Goal: Task Accomplishment & Management: Complete application form

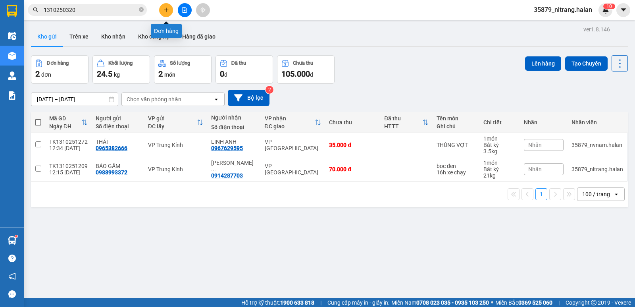
click at [166, 10] on icon "plus" at bounding box center [167, 10] width 6 height 6
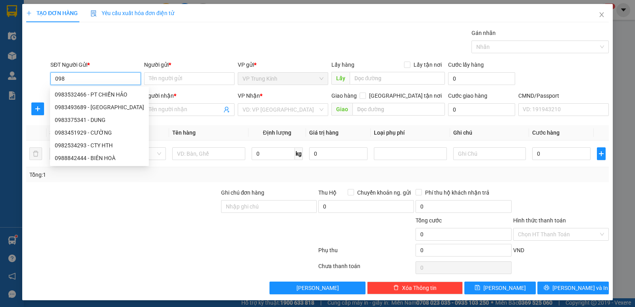
click at [88, 75] on input "098" at bounding box center [95, 78] width 90 height 13
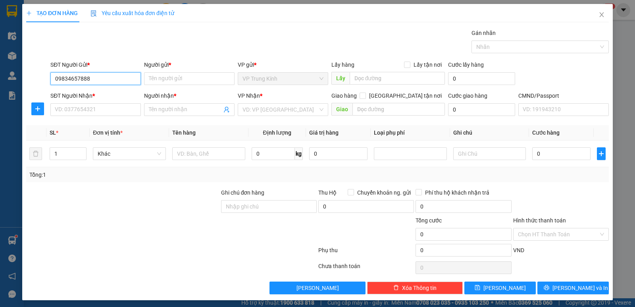
type input "0983465788"
click at [103, 77] on input "0983465788" at bounding box center [95, 78] width 90 height 13
click at [101, 91] on div "0983465788 - THƯƠNG" at bounding box center [95, 94] width 80 height 9
type input "THƯƠNG"
type input "0983465788"
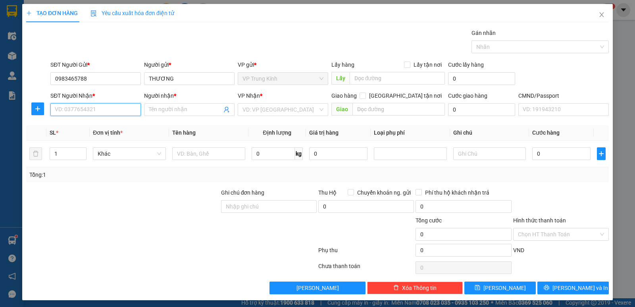
click at [103, 109] on input "SĐT Người Nhận *" at bounding box center [95, 109] width 90 height 13
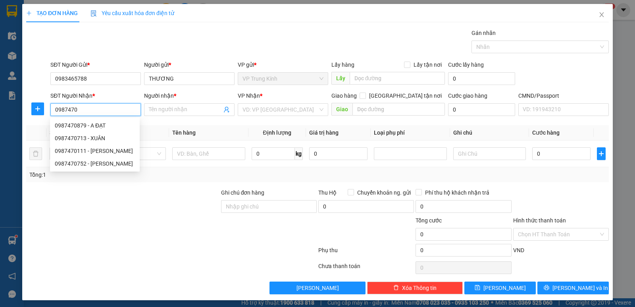
click at [73, 110] on input "0987470" at bounding box center [95, 109] width 90 height 13
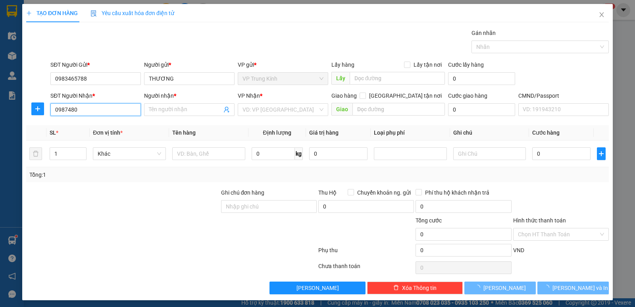
click at [90, 107] on input "0987480" at bounding box center [95, 109] width 90 height 13
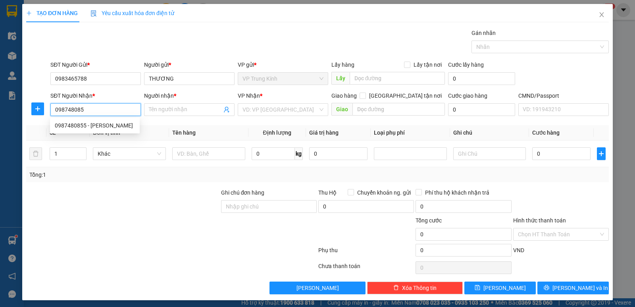
type input "0987480855"
click at [100, 126] on div "0987480855 - CƯỜNG" at bounding box center [95, 125] width 80 height 9
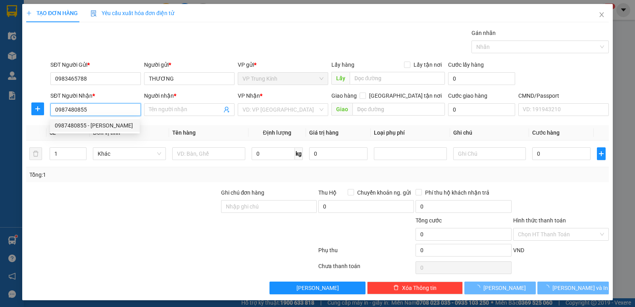
type input "CƯỜNG"
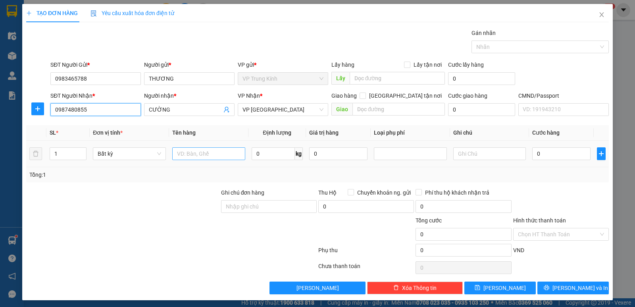
type input "0987480855"
click at [180, 156] on input "text" at bounding box center [208, 153] width 73 height 13
type input "PB"
click at [270, 151] on input "0" at bounding box center [273, 153] width 43 height 13
type input "1"
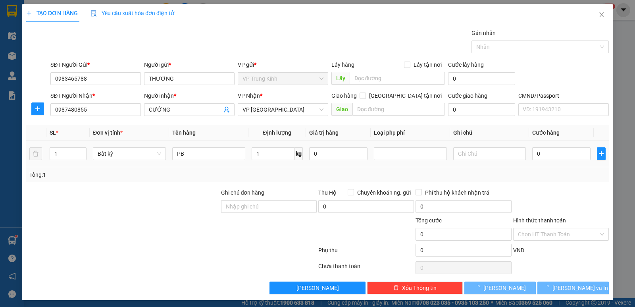
type input "35.000"
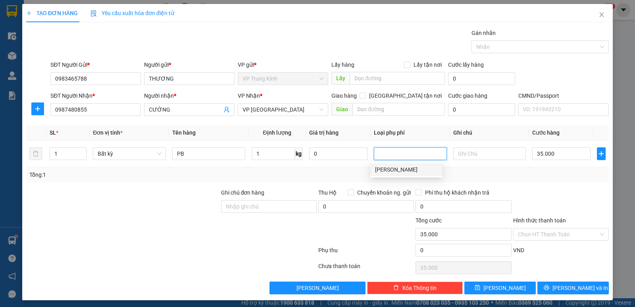
click at [530, 190] on div at bounding box center [560, 202] width 97 height 28
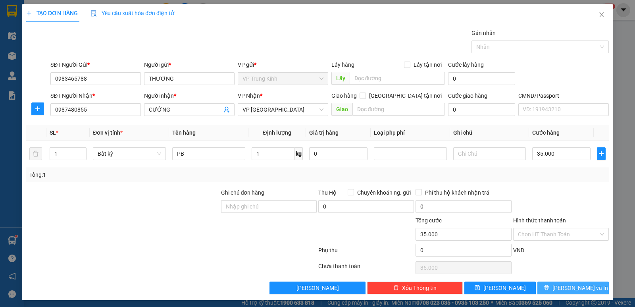
click at [563, 285] on span "Lưu và In" at bounding box center [581, 287] width 56 height 9
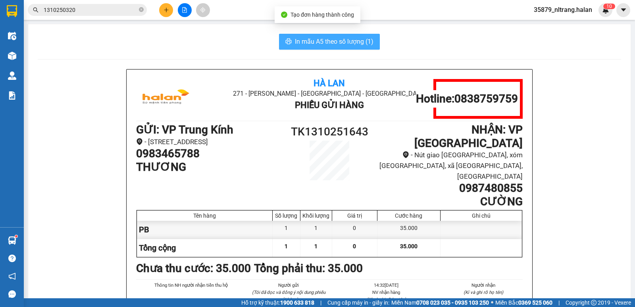
click at [340, 44] on span "In mẫu A5 theo số lượng (1)" at bounding box center [334, 42] width 79 height 10
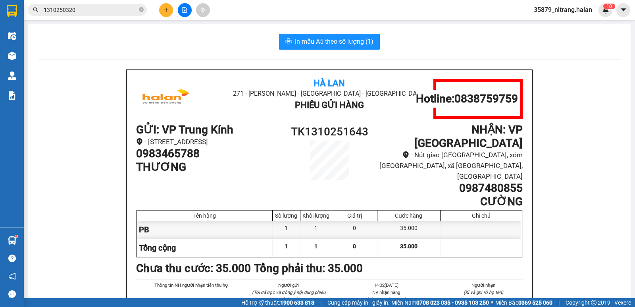
click at [83, 9] on input "1310250320" at bounding box center [91, 10] width 94 height 9
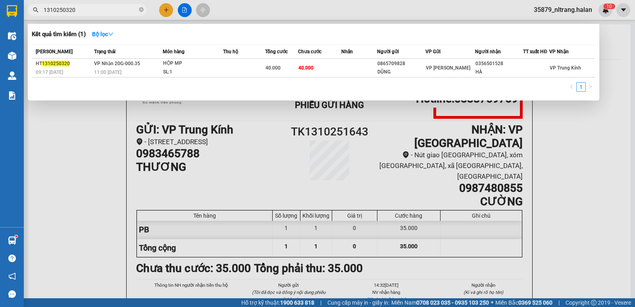
drag, startPoint x: 63, startPoint y: 10, endPoint x: 84, endPoint y: 12, distance: 21.1
click at [84, 12] on input "1310250320" at bounding box center [91, 10] width 94 height 9
type input "1310250374"
click at [213, 69] on div "SL: 1" at bounding box center [194, 72] width 60 height 9
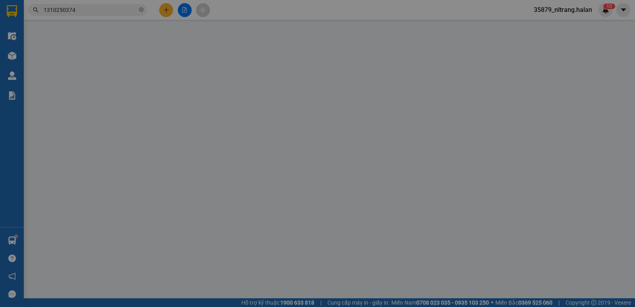
type input "0354043638"
type input "HẠNH"
type input "0334969659"
type input "TÌNH"
type input "0"
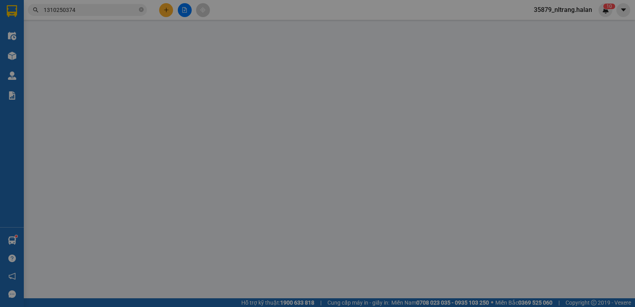
type input "55.000"
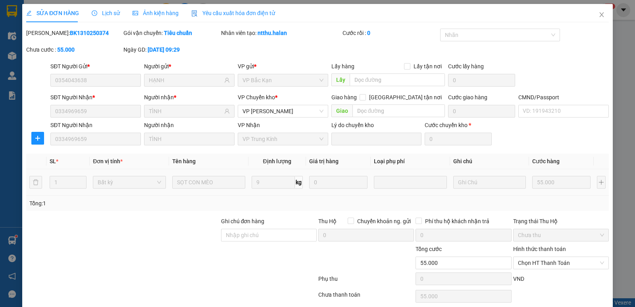
scroll to position [31, 0]
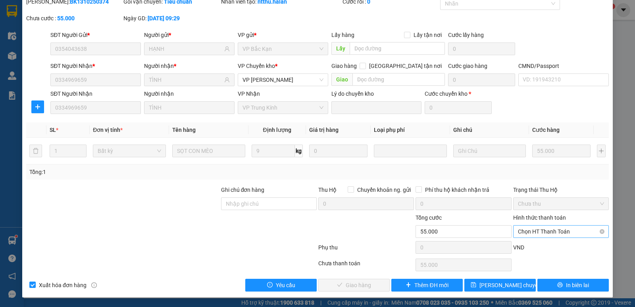
click at [518, 233] on span "Chọn HT Thanh Toán" at bounding box center [561, 231] width 86 height 12
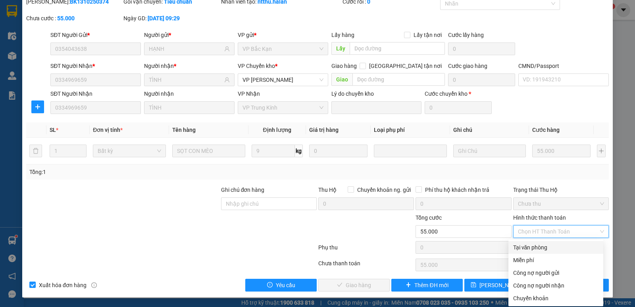
click at [532, 247] on div "Tại văn phòng" at bounding box center [555, 247] width 85 height 9
type input "0"
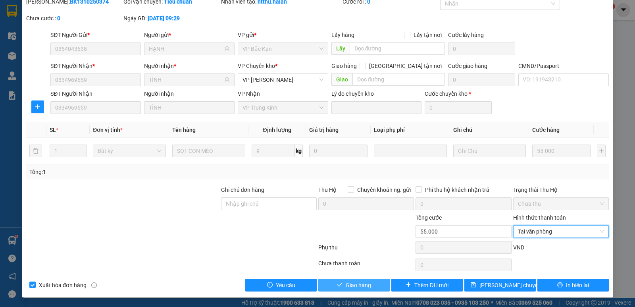
click at [358, 285] on span "Giao hàng" at bounding box center [358, 285] width 25 height 9
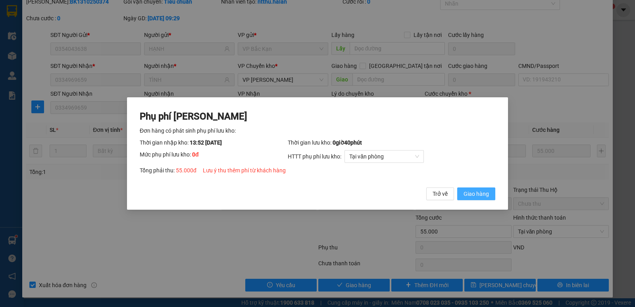
click at [477, 197] on span "Giao hàng" at bounding box center [476, 193] width 25 height 9
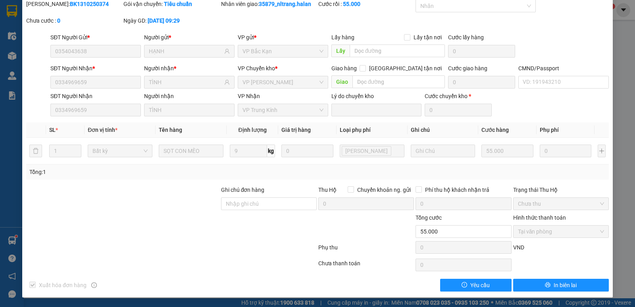
scroll to position [0, 0]
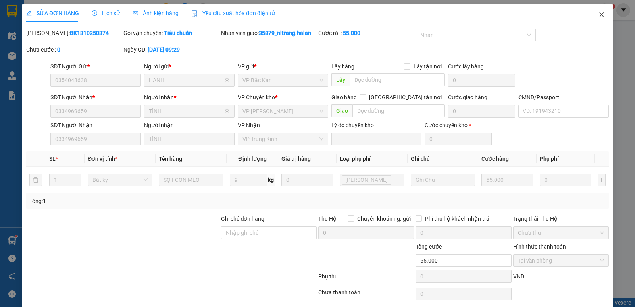
click at [591, 15] on span "Close" at bounding box center [602, 15] width 22 height 22
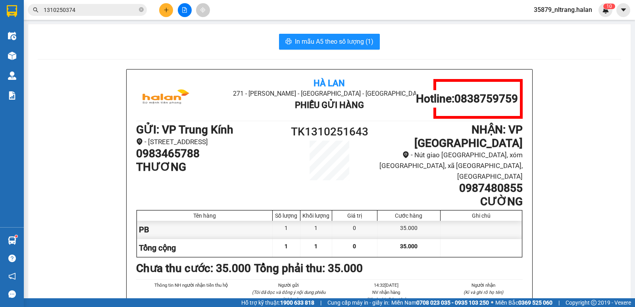
click at [92, 9] on input "1310250374" at bounding box center [91, 10] width 94 height 9
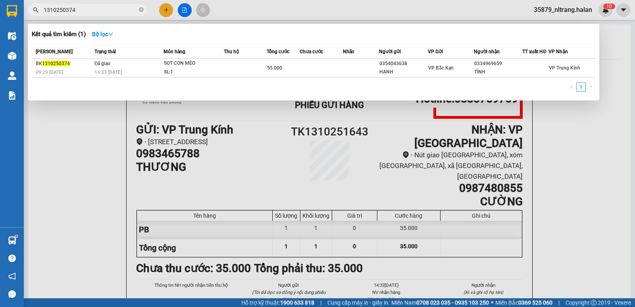
drag, startPoint x: 79, startPoint y: 189, endPoint x: 82, endPoint y: 162, distance: 26.8
click at [79, 189] on div at bounding box center [317, 153] width 635 height 307
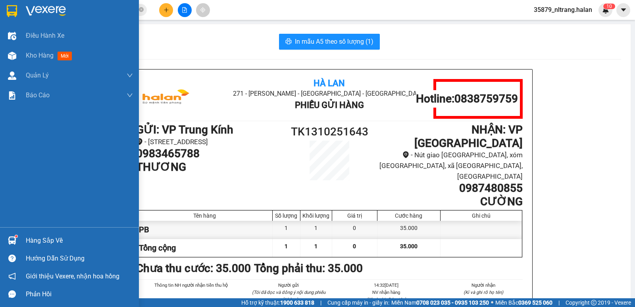
click at [14, 235] on div at bounding box center [12, 240] width 14 height 14
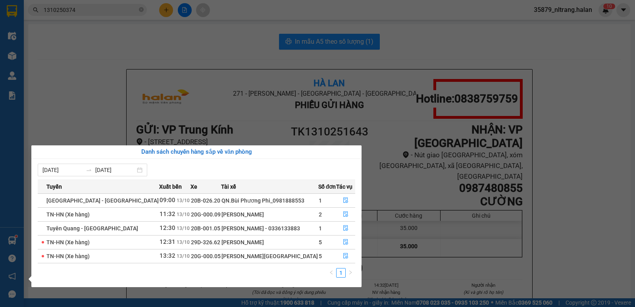
click at [135, 50] on section "Kết quả tìm kiếm ( 1 ) Bộ lọc Mã ĐH Trạng thái Món hàng Thu hộ Tổng cước Chưa c…" at bounding box center [317, 153] width 635 height 307
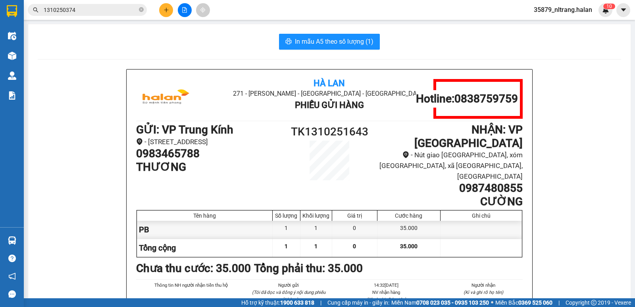
click at [169, 9] on icon "plus" at bounding box center [167, 10] width 6 height 6
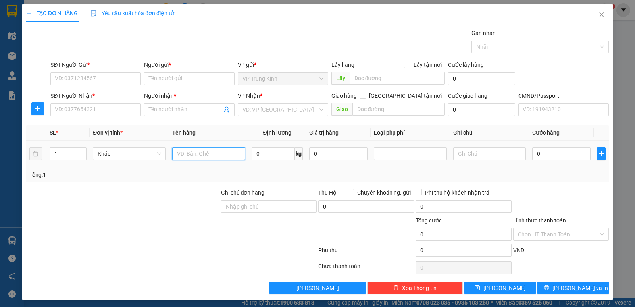
click at [211, 156] on input "text" at bounding box center [208, 153] width 73 height 13
type input "BỌC ĐỎ DÀI"
type input "2"
click at [104, 88] on form "SĐT Người Gửi * VD: 0371234567 Người gửi * Tên người gửi VP gửi * VP Trung Kính…" at bounding box center [317, 89] width 583 height 59
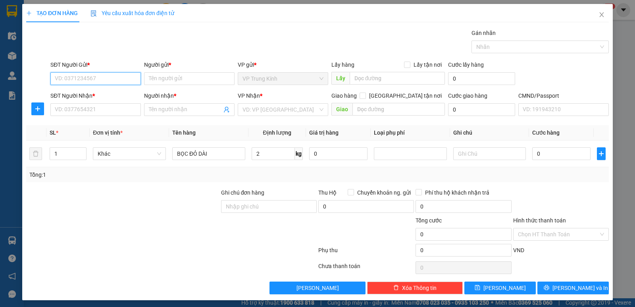
click at [106, 79] on input "SĐT Người Gửi *" at bounding box center [95, 78] width 90 height 13
click at [106, 79] on input "0906556968" at bounding box center [95, 78] width 90 height 13
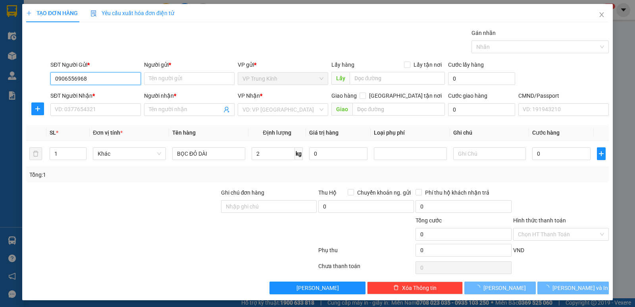
type input "0906556968"
click at [106, 93] on body "Kết quả tìm kiếm ( 1 ) Bộ lọc Mã ĐH Trạng thái Món hàng Thu hộ Tổng cước Chưa c…" at bounding box center [317, 153] width 635 height 307
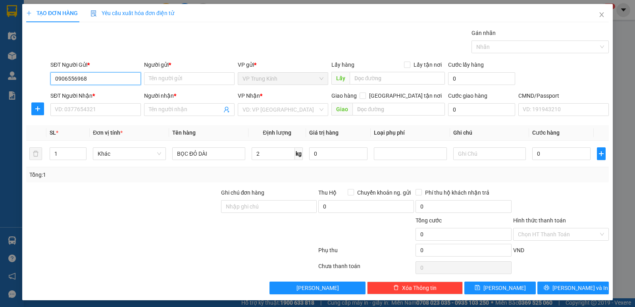
click at [111, 78] on input "0906556968" at bounding box center [95, 78] width 90 height 13
click at [112, 94] on div "0906556968 - KHÁNH" at bounding box center [95, 94] width 80 height 9
type input "KHÁNH"
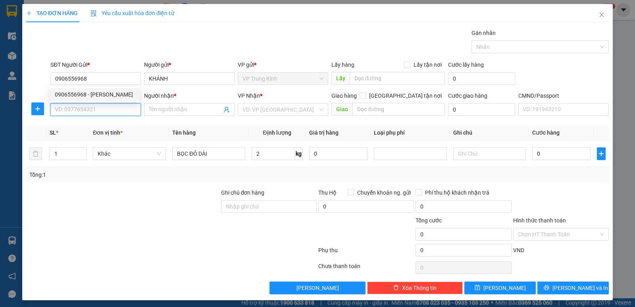
click at [110, 104] on input "SĐT Người Nhận *" at bounding box center [95, 109] width 90 height 13
type input "0984641982"
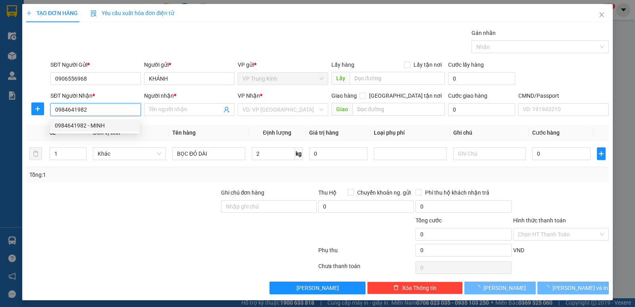
click at [110, 120] on div "0984641982 - MINH" at bounding box center [95, 125] width 90 height 13
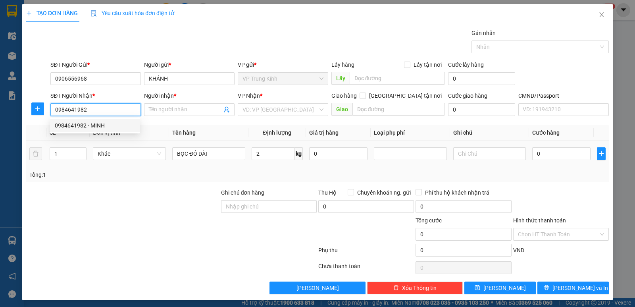
type input "MINH"
checkbox input "true"
type input "CẦU 62 CHỢ MỚI BK"
type input "20.000"
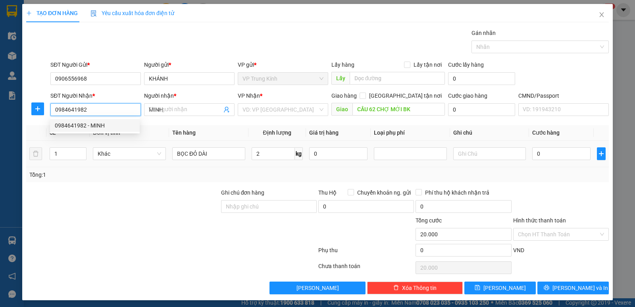
type input "0984641982"
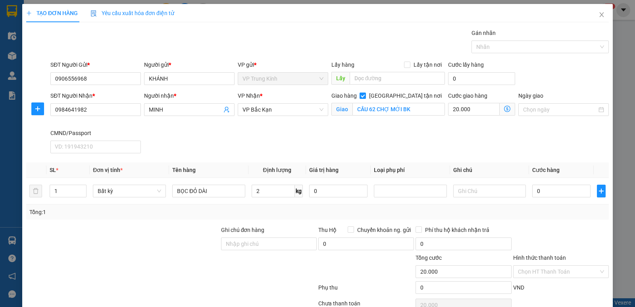
click at [272, 159] on div "Transit Pickup Surcharge Ids Transit Deliver Surcharge Ids Transit Deliver Surc…" at bounding box center [317, 180] width 583 height 303
click at [304, 107] on span "VP Bắc Kạn" at bounding box center [283, 110] width 81 height 12
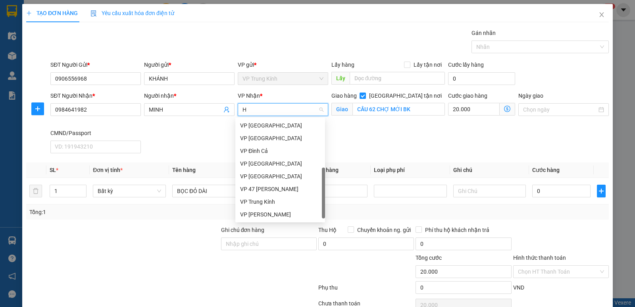
type input "HG"
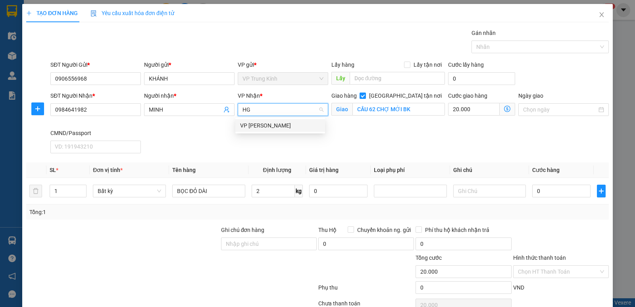
click at [290, 127] on div "[PERSON_NAME]" at bounding box center [280, 125] width 80 height 9
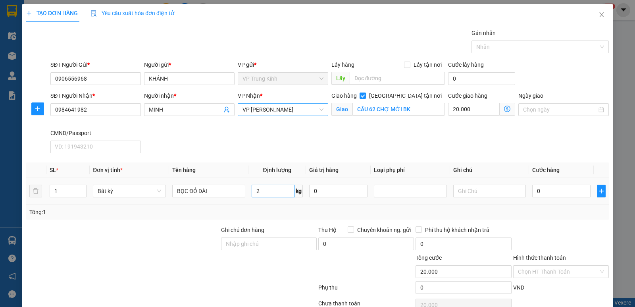
drag, startPoint x: 270, startPoint y: 184, endPoint x: 269, endPoint y: 194, distance: 10.3
click at [269, 185] on span "2 kg" at bounding box center [277, 190] width 51 height 14
click at [279, 190] on input "2" at bounding box center [273, 191] width 43 height 13
click at [280, 209] on div "Tổng: 1" at bounding box center [317, 212] width 576 height 9
click at [393, 149] on div "SĐT Người Nhận * 0984641982 Người nhận * MINH VP Nhận * VP Hoàng Gia Giao hàng …" at bounding box center [330, 123] width 562 height 65
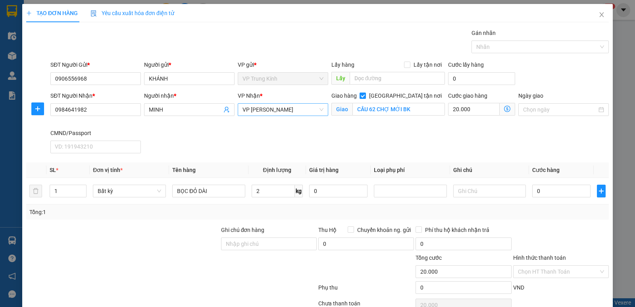
type input "35.000"
type input "55.000"
click at [528, 117] on div "Ngày giao" at bounding box center [563, 105] width 90 height 28
click at [549, 117] on div "Ngày giao" at bounding box center [563, 105] width 90 height 28
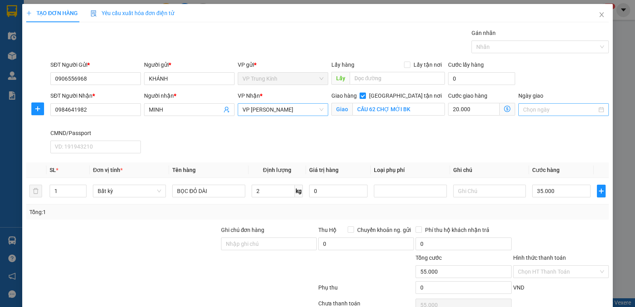
click at [551, 115] on div at bounding box center [563, 109] width 90 height 13
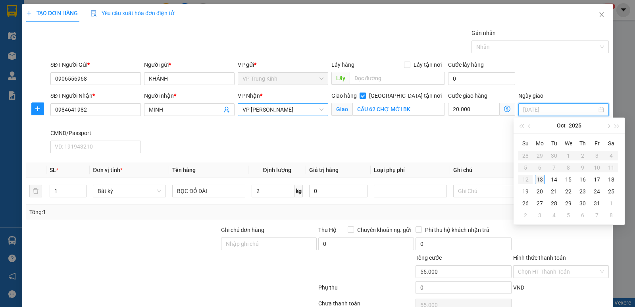
type input "[DATE]"
drag, startPoint x: 541, startPoint y: 177, endPoint x: 450, endPoint y: 159, distance: 93.4
click at [541, 177] on div "13" at bounding box center [540, 180] width 10 height 10
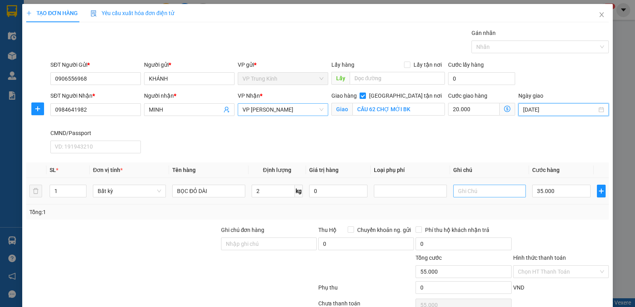
drag, startPoint x: 446, startPoint y: 157, endPoint x: 456, endPoint y: 185, distance: 30.4
click at [446, 157] on div "Transit Pickup Surcharge Ids Transit Deliver Surcharge Ids Transit Deliver Surc…" at bounding box center [317, 180] width 583 height 303
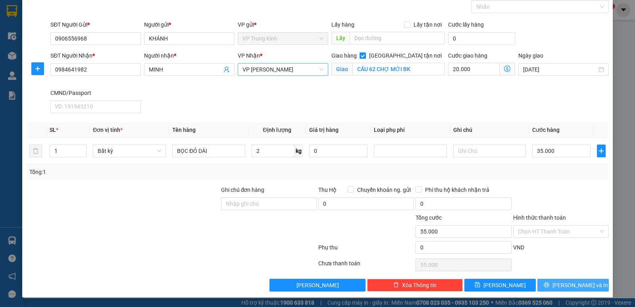
click at [571, 279] on button "Lưu và In" at bounding box center [572, 285] width 71 height 13
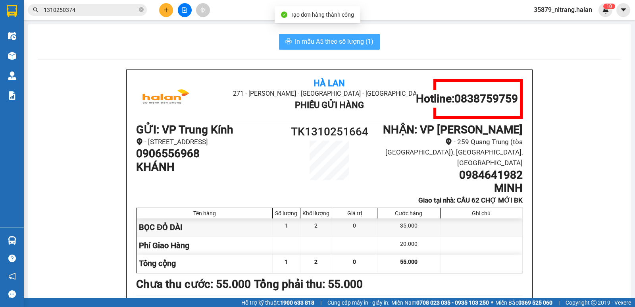
click at [356, 47] on button "In mẫu A5 theo số lượng (1)" at bounding box center [329, 42] width 101 height 16
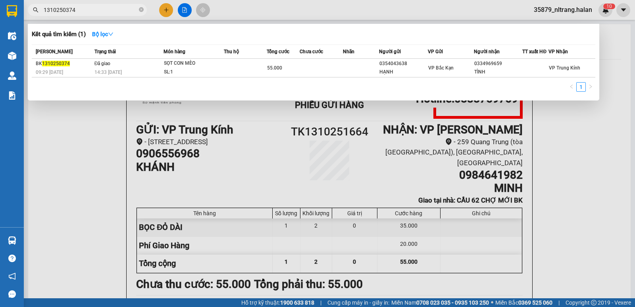
click at [94, 10] on input "1310250374" at bounding box center [91, 10] width 94 height 9
paste input "HH1310250042"
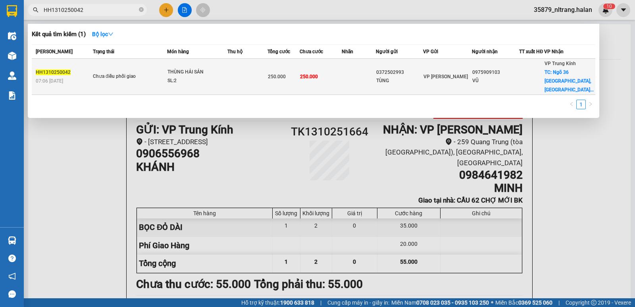
type input "HH1310250042"
click at [281, 74] on span "250.000" at bounding box center [277, 77] width 18 height 6
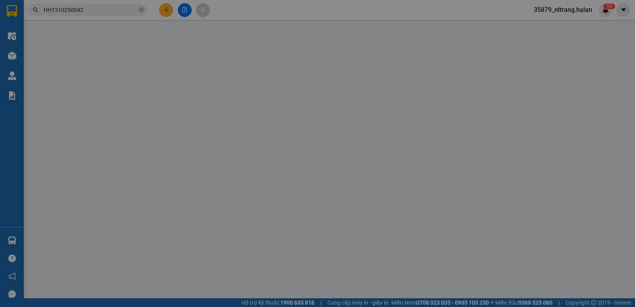
type input "0372502993"
type input "TÙNG"
type input "0975909103"
type input "VŨ"
checkbox input "true"
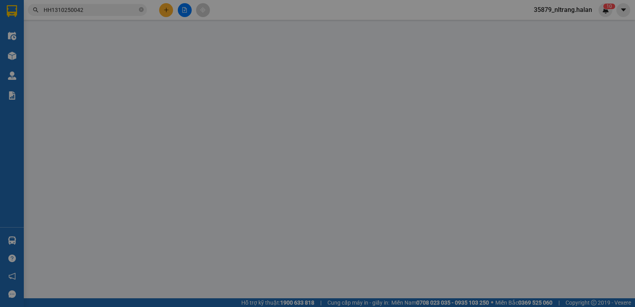
type input "Ngõ 36 Trung Hòa, Trung Hoà, Cầu Giấy, Hà Nội, Việt Nam"
type input "50.000"
type input "0"
type input "250.000"
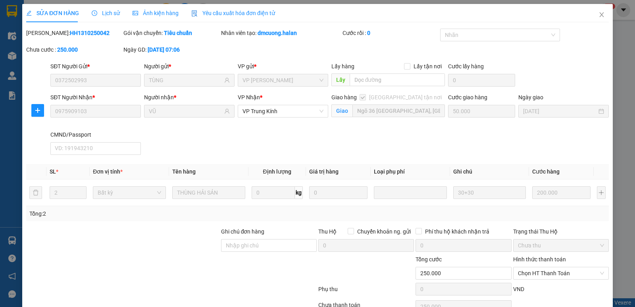
scroll to position [42, 0]
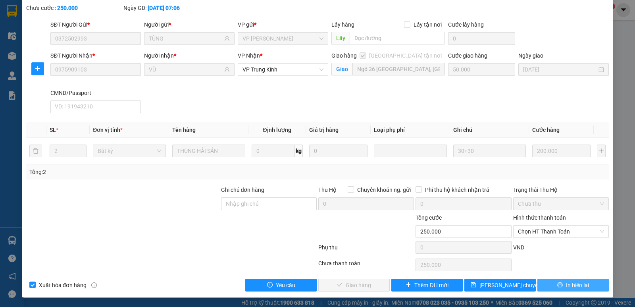
click at [568, 286] on span "In biên lai" at bounding box center [577, 285] width 23 height 9
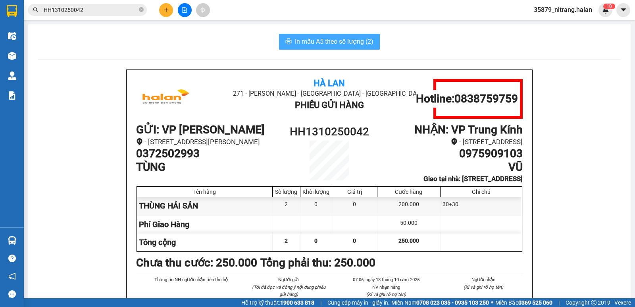
click at [358, 44] on span "In mẫu A5 theo số lượng (2)" at bounding box center [334, 42] width 79 height 10
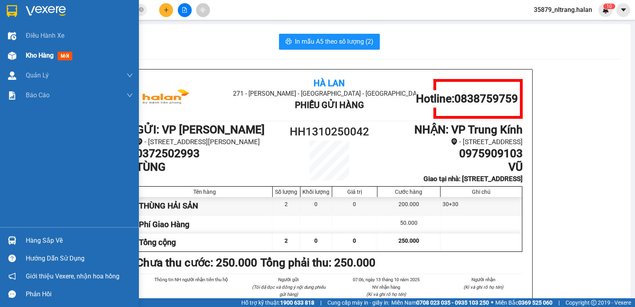
click at [17, 58] on div at bounding box center [12, 56] width 14 height 14
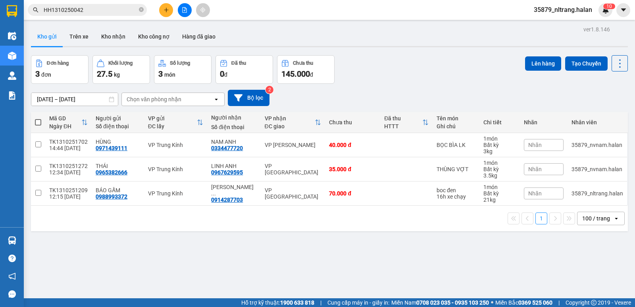
click at [128, 10] on input "HH1310250042" at bounding box center [91, 10] width 94 height 9
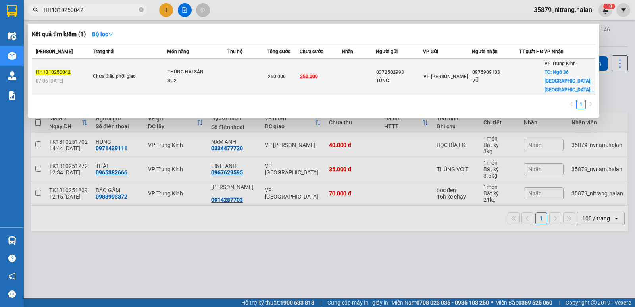
click at [173, 68] on div "THÙNG HẢI SẢN" at bounding box center [198, 72] width 60 height 9
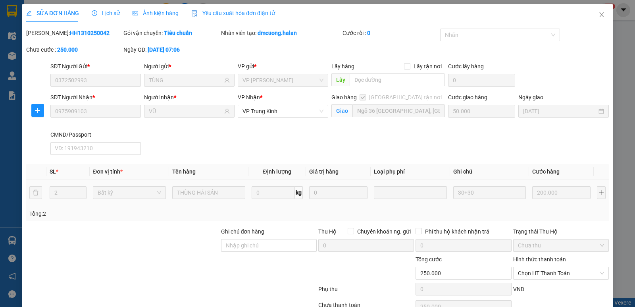
type input "0372502993"
type input "TÙNG"
type input "0975909103"
type input "VŨ"
checkbox input "true"
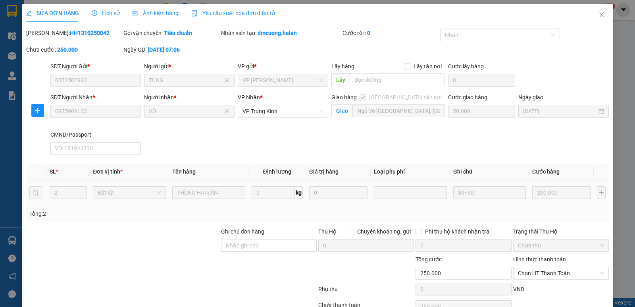
type input "Ngõ 36 Trung Hòa, Trung Hoà, Cầu Giấy, Hà Nội, Việt Nam"
type input "50.000"
type input "0"
type input "250.000"
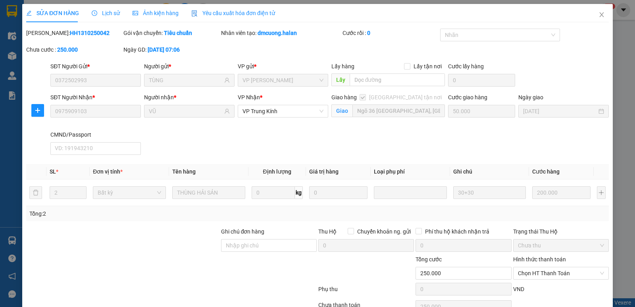
scroll to position [42, 0]
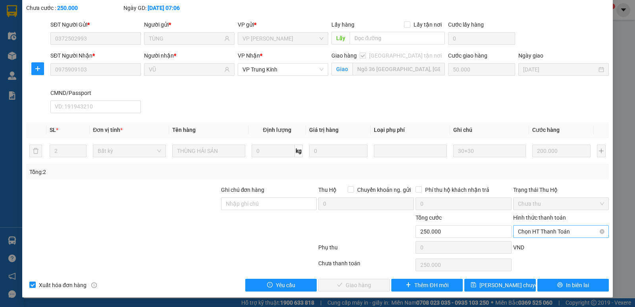
click at [547, 236] on span "Chọn HT Thanh Toán" at bounding box center [561, 231] width 86 height 12
click at [489, 179] on div "Tổng: 2" at bounding box center [317, 171] width 583 height 15
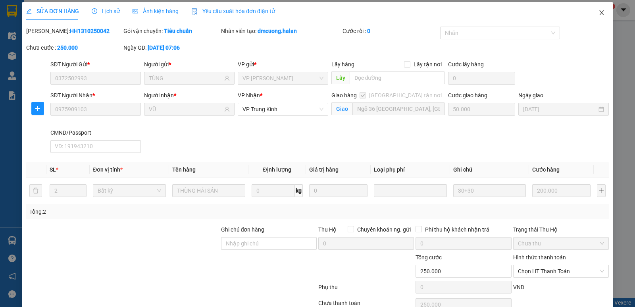
scroll to position [0, 0]
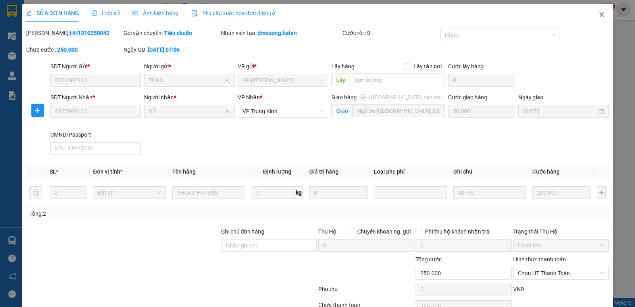
click at [599, 15] on icon "close" at bounding box center [602, 15] width 6 height 6
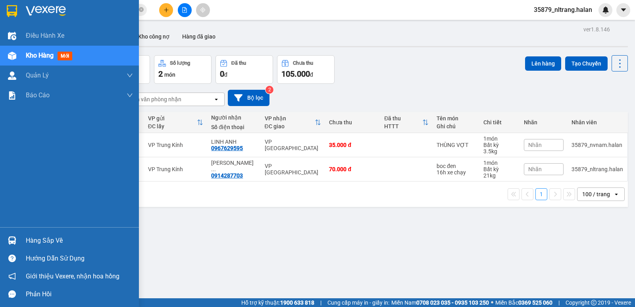
scroll to position [37, 0]
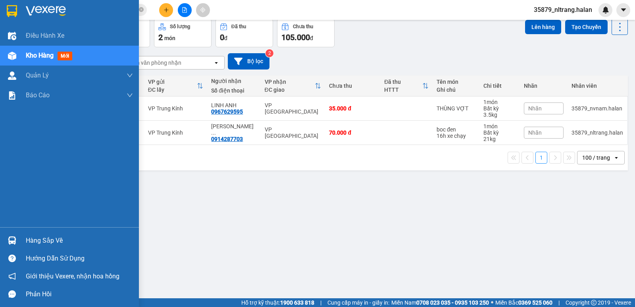
drag, startPoint x: 0, startPoint y: 0, endPoint x: 14, endPoint y: 237, distance: 237.4
click at [14, 237] on img at bounding box center [12, 240] width 8 height 8
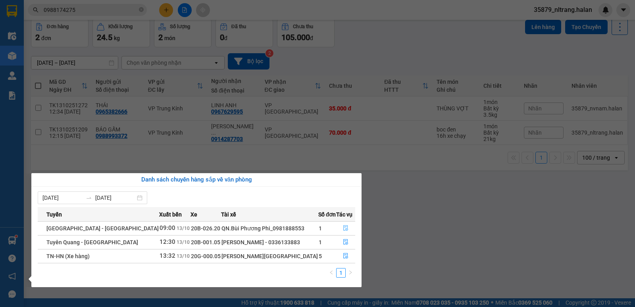
click at [343, 228] on icon "file-done" at bounding box center [346, 228] width 6 height 6
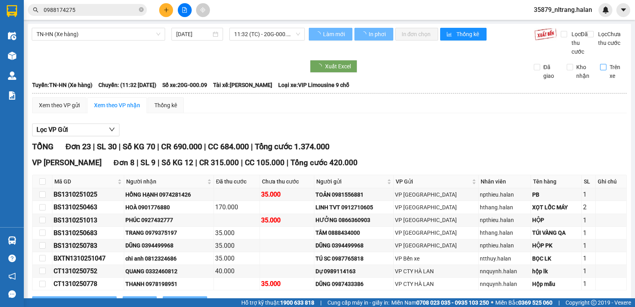
click at [600, 70] on input "Trên xe" at bounding box center [603, 67] width 6 height 6
checkbox input "true"
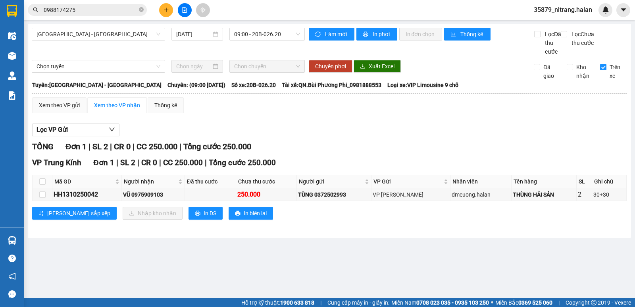
drag, startPoint x: 89, startPoint y: 264, endPoint x: 89, endPoint y: 271, distance: 6.4
click at [89, 264] on main "Quảng Ninh - Hà Nội 13/10/2025 09:00 - 20B-026.20 Làm mới In phơi In đơn chọn T…" at bounding box center [317, 149] width 635 height 298
click at [157, 199] on div "VŨ 0975909103" at bounding box center [153, 194] width 60 height 9
click at [160, 199] on div "VŨ 0975909103" at bounding box center [153, 194] width 60 height 9
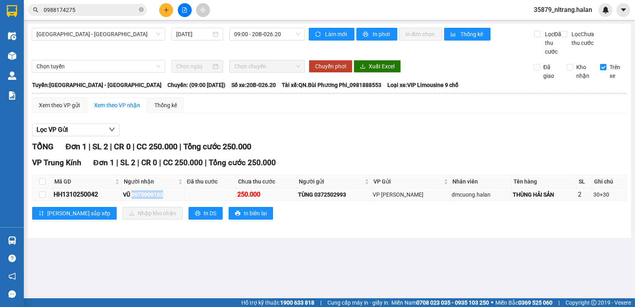
copy div "0975909103"
click at [50, 262] on main "Quảng Ninh - Hà Nội 13/10/2025 09:00 - 20B-026.20 Làm mới In phơi In đơn chọn T…" at bounding box center [317, 149] width 635 height 298
click at [92, 199] on div "HH1310250042" at bounding box center [87, 194] width 67 height 10
copy div "HH1310250042"
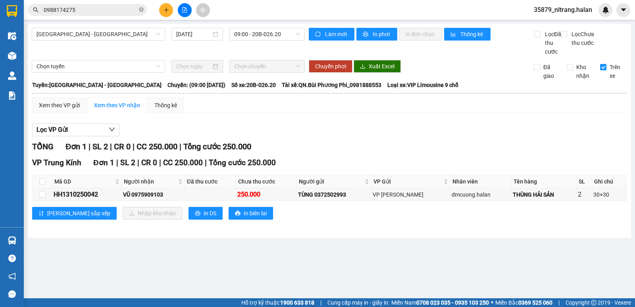
click at [96, 12] on input "0988174275" at bounding box center [91, 10] width 94 height 9
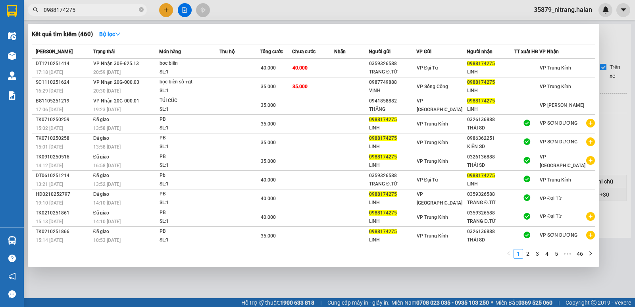
click at [96, 12] on input "0988174275" at bounding box center [91, 10] width 94 height 9
paste input "HH1310250042"
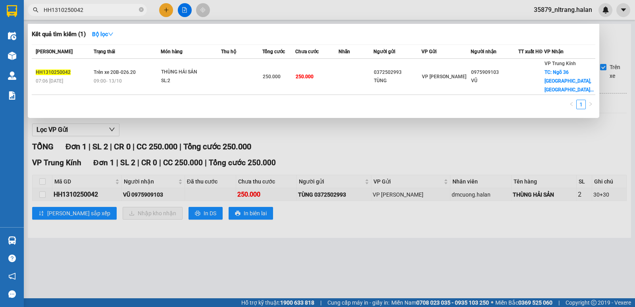
type input "HH1310250042"
click at [217, 68] on div "THÙNG HẢI SẢN" at bounding box center [191, 72] width 60 height 9
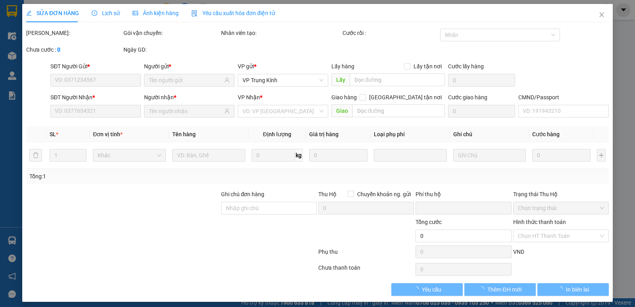
type input "0372502993"
type input "TÙNG"
type input "0975909103"
type input "VŨ"
checkbox input "true"
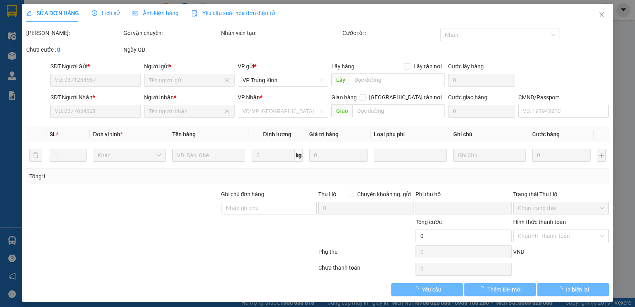
type input "Ngõ 36 Trung Hòa, Trung Hoà, Cầu Giấy, Hà Nội, Việt Nam"
type input "50.000"
type input "0"
type input "250.000"
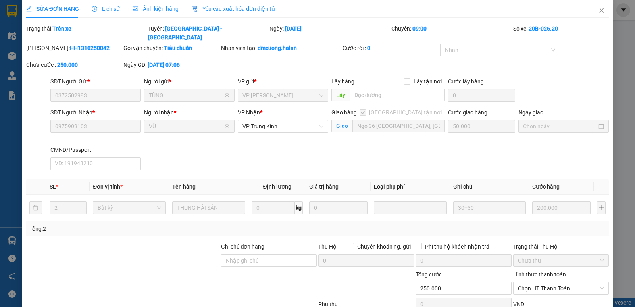
scroll to position [52, 0]
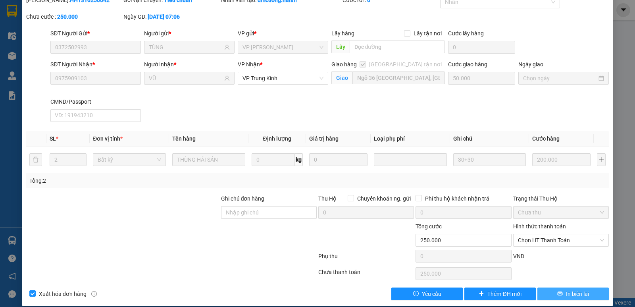
click at [569, 289] on span "In biên lai" at bounding box center [577, 293] width 23 height 9
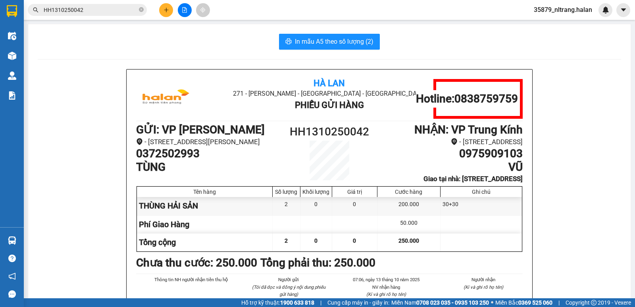
click at [64, 87] on div "Hà Lan 271 - Dương Tự Minh - Phường Tân Long - Thái Nguyên Phiếu Gửi Hàng Hotli…" at bounding box center [329, 223] width 583 height 308
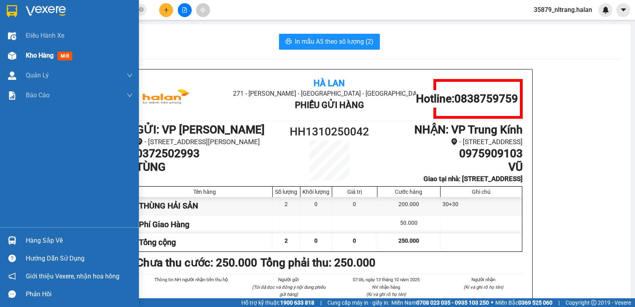
click at [13, 62] on div at bounding box center [12, 56] width 14 height 14
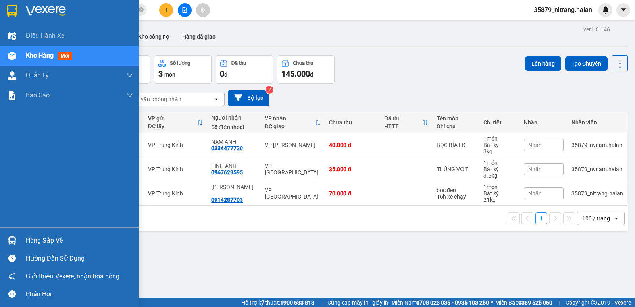
click at [32, 236] on div "Hàng sắp về" at bounding box center [79, 241] width 107 height 12
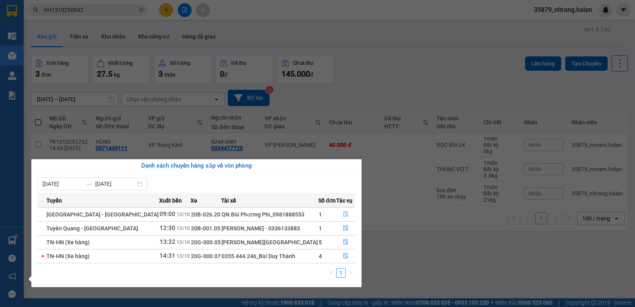
click at [343, 214] on icon "file-done" at bounding box center [346, 214] width 6 height 6
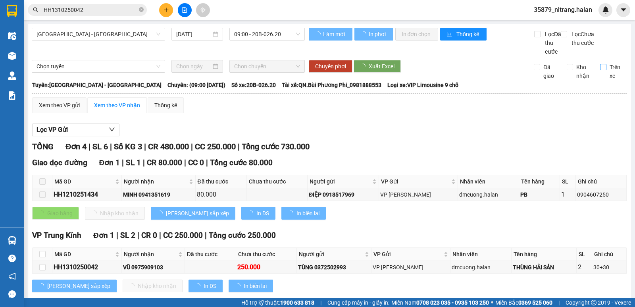
click at [606, 80] on span "Trên xe" at bounding box center [616, 71] width 21 height 17
click at [604, 70] on input "Trên xe" at bounding box center [603, 67] width 6 height 6
checkbox input "true"
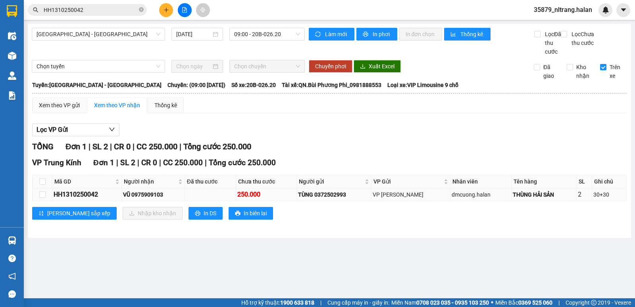
click at [86, 199] on div "HH1310250042" at bounding box center [87, 194] width 67 height 10
copy div "HH1310250042"
click at [43, 185] on input "checkbox" at bounding box center [42, 181] width 6 height 6
checkbox input "true"
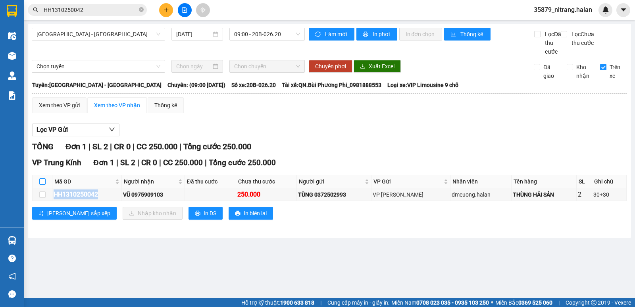
checkbox input "true"
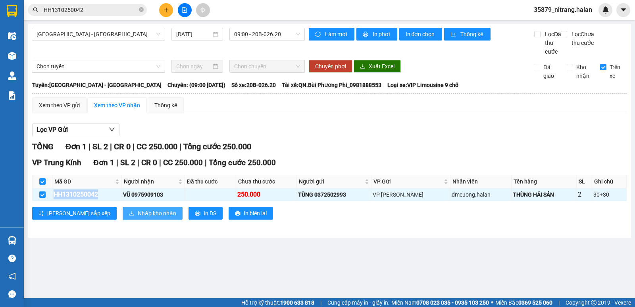
click at [138, 218] on span "Nhập kho nhận" at bounding box center [157, 213] width 39 height 9
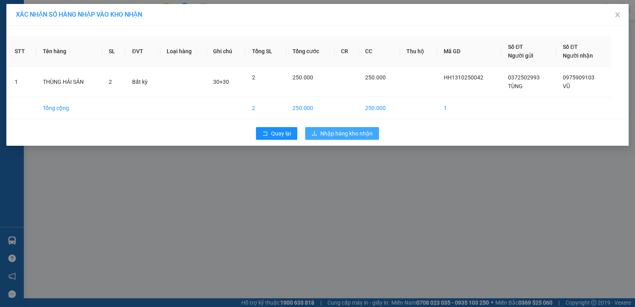
click at [357, 132] on span "Nhập hàng kho nhận" at bounding box center [346, 133] width 52 height 9
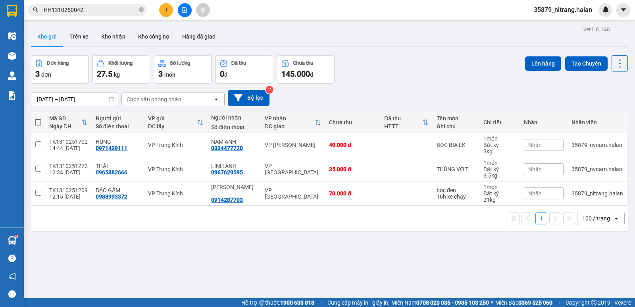
click at [105, 13] on input "HH1310250042" at bounding box center [91, 10] width 94 height 9
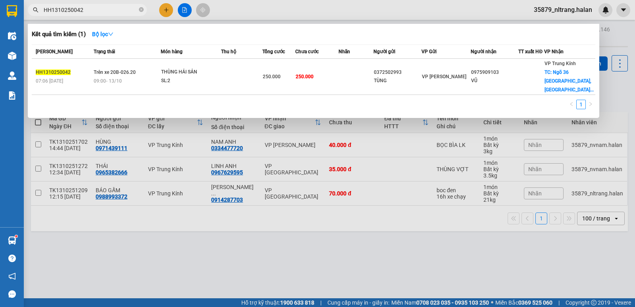
click at [105, 13] on input "HH1310250042" at bounding box center [91, 10] width 94 height 9
paste input "0968405266"
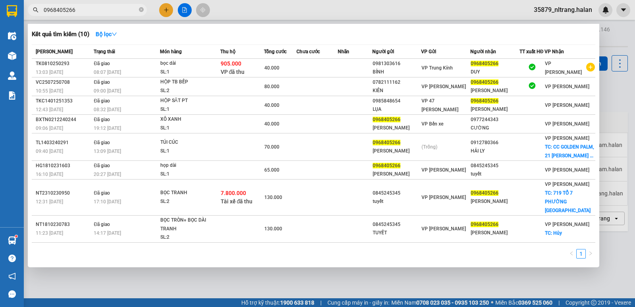
type input "0968405266"
click at [161, 14] on div at bounding box center [317, 153] width 635 height 307
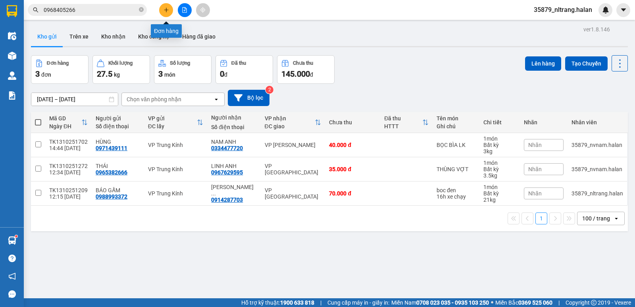
click at [161, 14] on button at bounding box center [166, 10] width 14 height 14
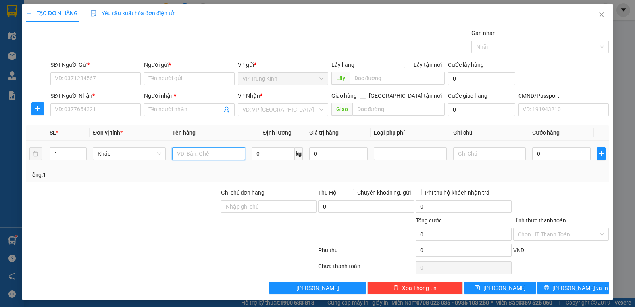
click at [233, 155] on input "text" at bounding box center [208, 153] width 73 height 13
type input "HỘP"
type input "13"
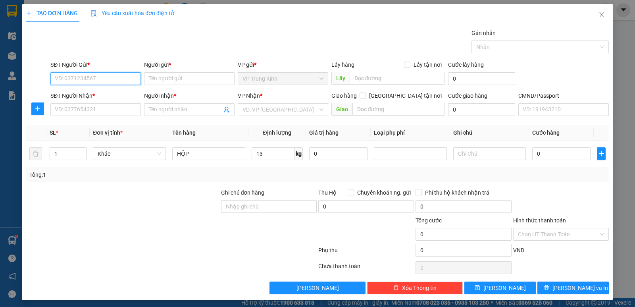
click at [92, 81] on input "SĐT Người Gửi *" at bounding box center [95, 78] width 90 height 13
type input "0912473638"
click at [93, 91] on div "0912473638 - đình" at bounding box center [95, 94] width 80 height 9
type input "đình"
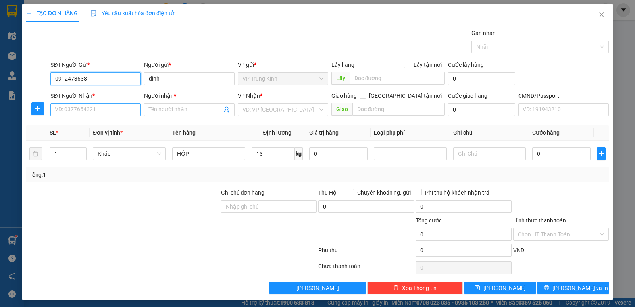
type input "0912473638"
click at [98, 112] on input "SĐT Người Nhận *" at bounding box center [95, 109] width 90 height 13
type input "0963592789"
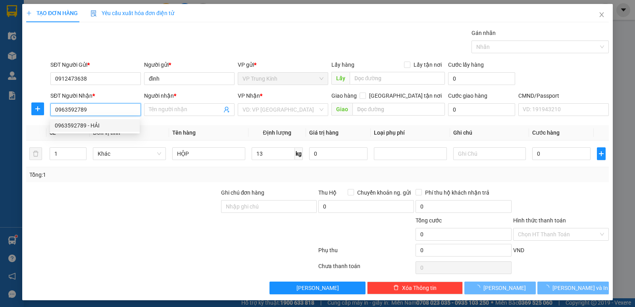
drag, startPoint x: 102, startPoint y: 127, endPoint x: 207, endPoint y: 131, distance: 104.8
click at [103, 127] on div "0963592789 - HẢI" at bounding box center [95, 125] width 80 height 9
type input "HẢI"
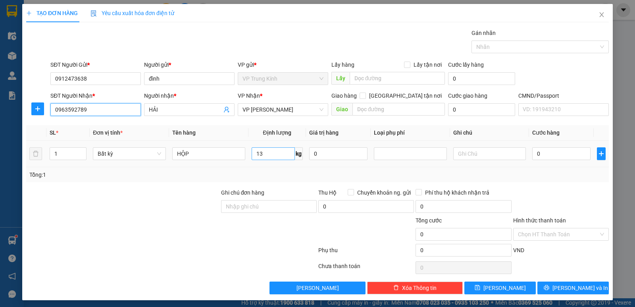
type input "0963592789"
drag, startPoint x: 272, startPoint y: 161, endPoint x: 438, endPoint y: 177, distance: 166.3
click at [285, 162] on td "13 kg" at bounding box center [277, 154] width 58 height 27
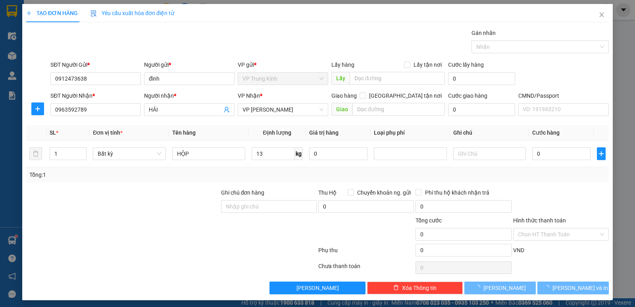
type input "50.000"
click at [545, 286] on button "Lưu và In" at bounding box center [572, 287] width 71 height 13
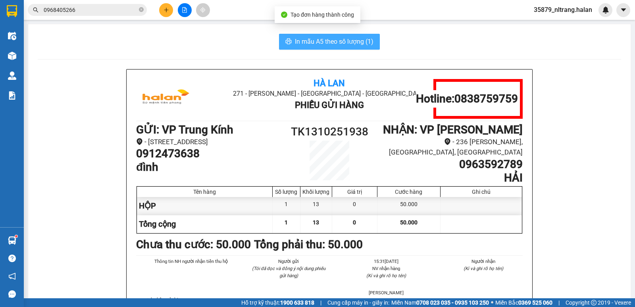
click at [339, 41] on span "In mẫu A5 theo số lượng (1)" at bounding box center [334, 42] width 79 height 10
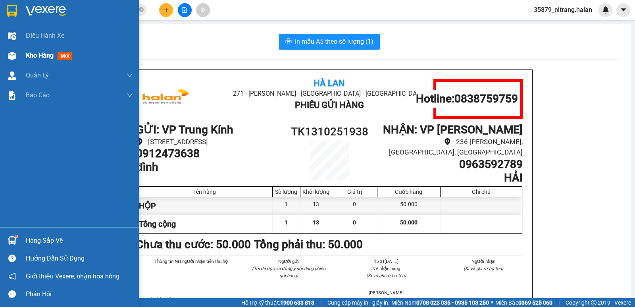
click at [19, 56] on div "Kho hàng mới" at bounding box center [69, 56] width 139 height 20
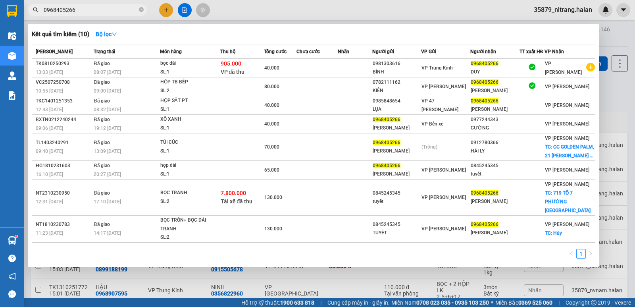
click at [78, 13] on input "0968405266" at bounding box center [91, 10] width 94 height 9
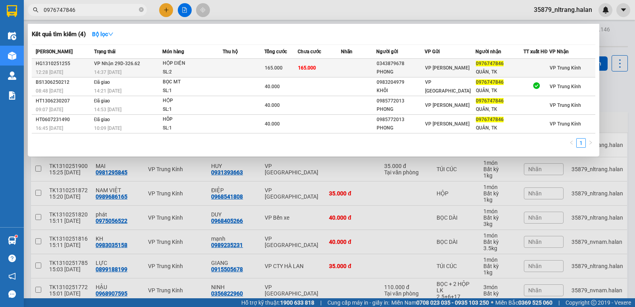
type input "0976747846"
click at [195, 65] on div "HỘP ĐIỆN" at bounding box center [193, 63] width 60 height 9
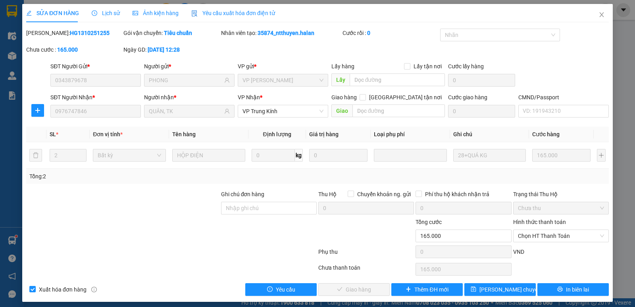
type input "0343879678"
type input "PHONG"
type input "0976747846"
type input "QUÂN, TK"
type input "0"
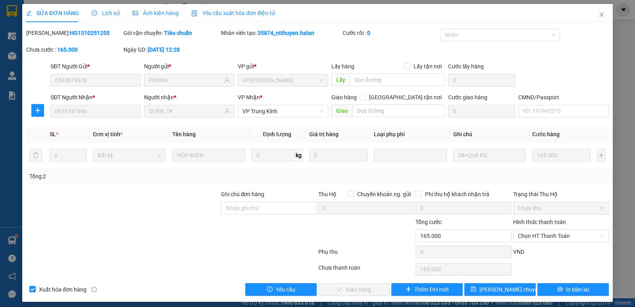
type input "165.000"
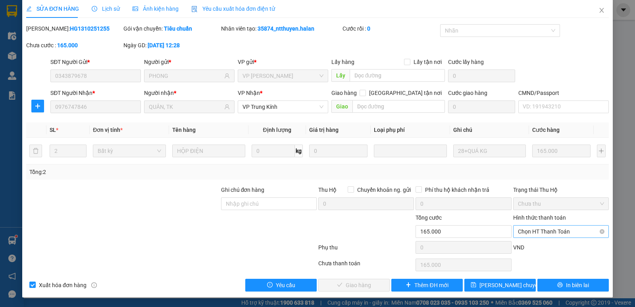
click at [561, 233] on span "Chọn HT Thanh Toán" at bounding box center [561, 231] width 86 height 12
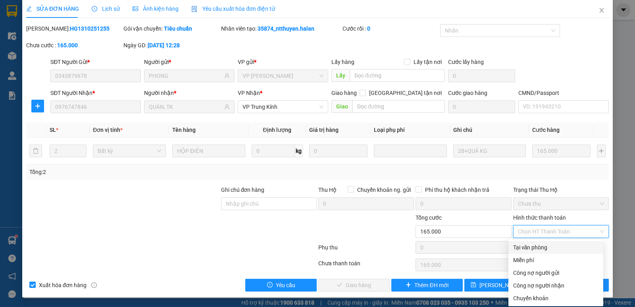
drag, startPoint x: 533, startPoint y: 246, endPoint x: 479, endPoint y: 248, distance: 54.4
click at [532, 246] on div "Tại văn phòng" at bounding box center [555, 247] width 85 height 9
type input "0"
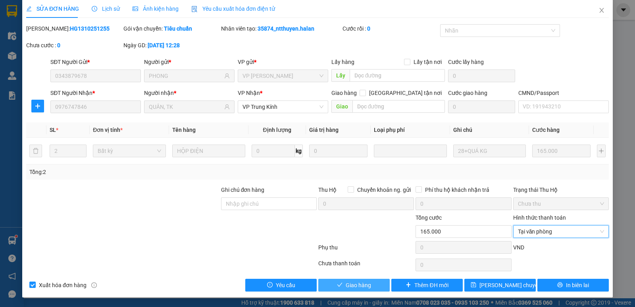
click at [367, 279] on button "Giao hàng" at bounding box center [353, 285] width 71 height 13
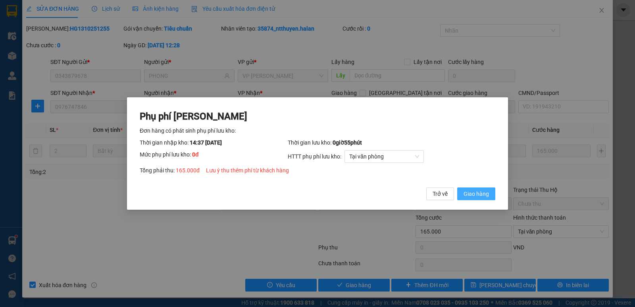
click at [488, 195] on span "Giao hàng" at bounding box center [476, 193] width 25 height 9
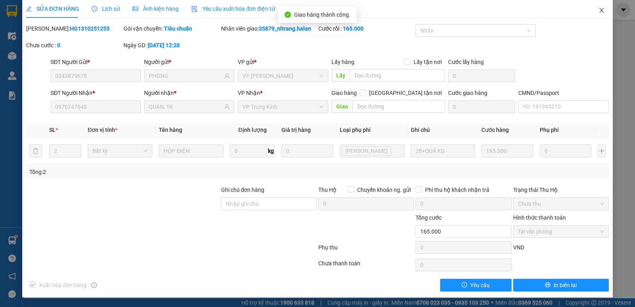
click at [598, 15] on span "Close" at bounding box center [602, 11] width 22 height 22
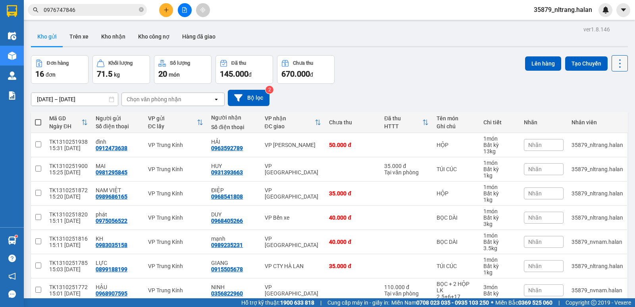
click at [614, 64] on icon at bounding box center [619, 63] width 11 height 11
click at [606, 114] on span "Làm mới" at bounding box center [603, 114] width 22 height 8
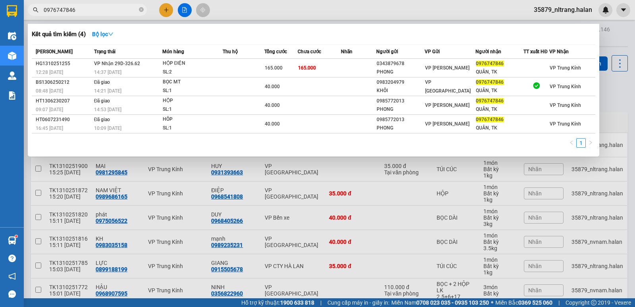
click at [118, 12] on input "0976747846" at bounding box center [91, 10] width 94 height 9
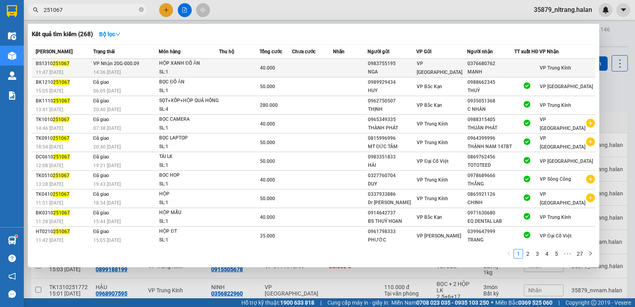
type input "251067"
click at [195, 70] on div "SL: 1" at bounding box center [189, 72] width 60 height 9
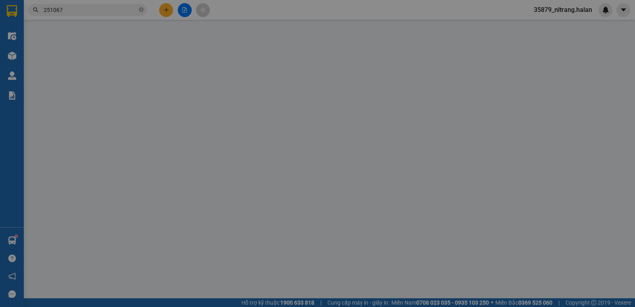
type input "0983755195"
type input "NGA"
type input "0376680762"
type input "MẠNH"
type input "0"
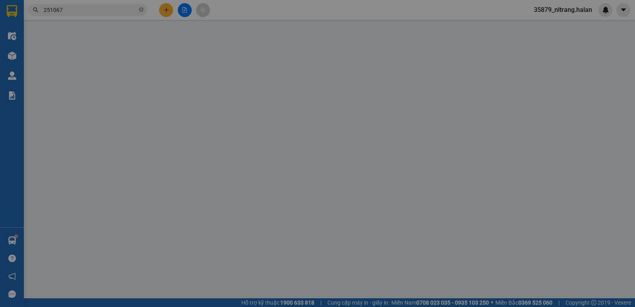
type input "40.000"
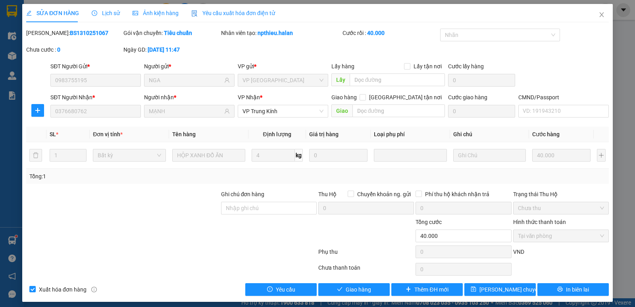
scroll to position [4, 0]
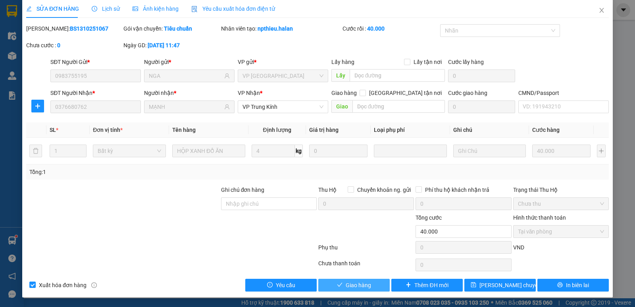
click at [366, 282] on span "Giao hàng" at bounding box center [358, 285] width 25 height 9
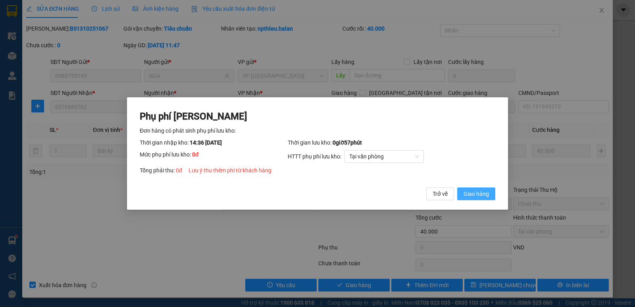
click at [483, 198] on span "Giao hàng" at bounding box center [476, 193] width 25 height 9
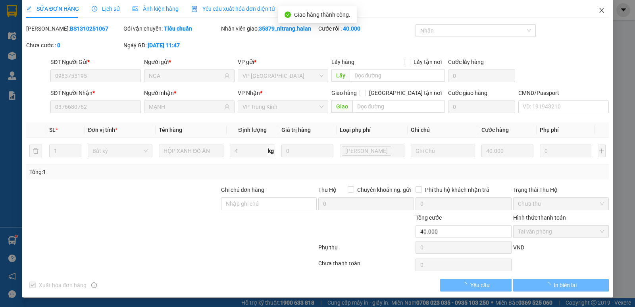
click at [601, 15] on span "Close" at bounding box center [602, 11] width 22 height 22
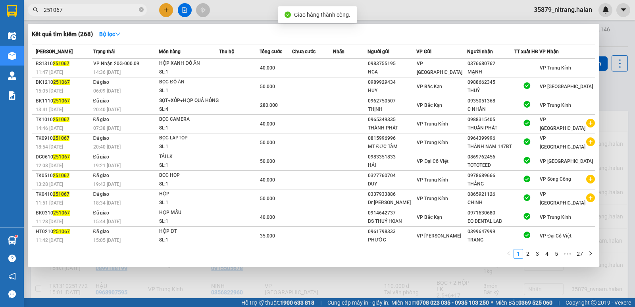
click at [110, 13] on input "251067" at bounding box center [91, 10] width 94 height 9
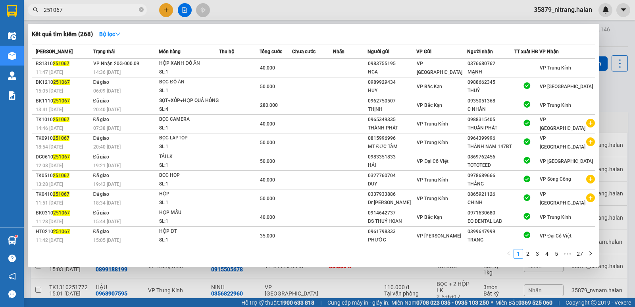
click at [164, 10] on div at bounding box center [317, 153] width 635 height 307
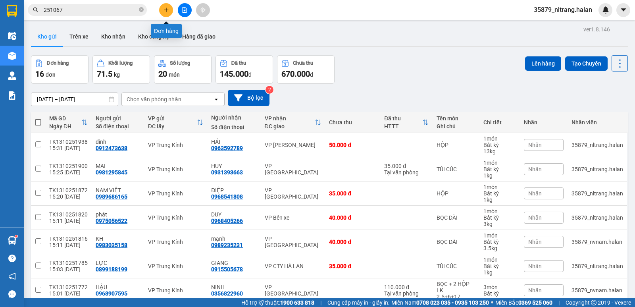
click at [164, 10] on icon "plus" at bounding box center [166, 10] width 4 height 0
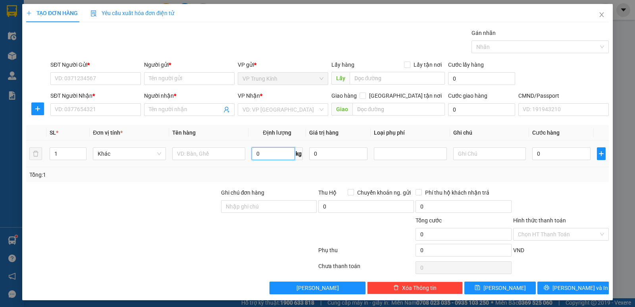
click at [269, 156] on input "0" at bounding box center [273, 153] width 43 height 13
type input "6"
click at [111, 80] on input "SĐT Người Gửi *" at bounding box center [95, 78] width 90 height 13
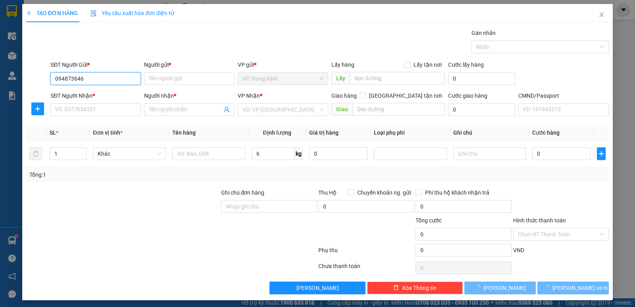
type input "0948736468"
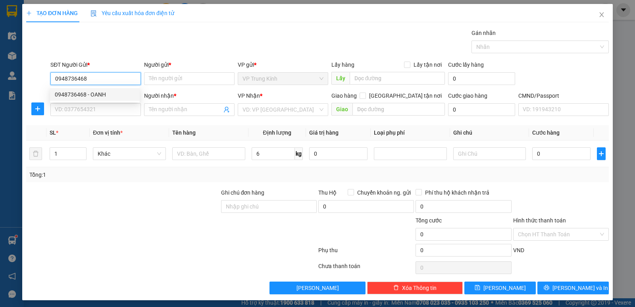
click at [111, 80] on input "0948736468" at bounding box center [95, 78] width 90 height 13
click at [106, 90] on div "0948736468 - OANH" at bounding box center [95, 94] width 80 height 9
type input "OANH"
type input "0948736468"
click at [110, 108] on input "SĐT Người Nhận *" at bounding box center [95, 109] width 90 height 13
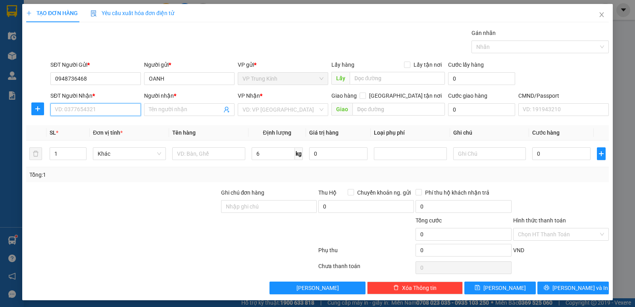
click at [110, 108] on input "SĐT Người Nhận *" at bounding box center [95, 109] width 90 height 13
click at [110, 108] on input "0986807505" at bounding box center [95, 109] width 90 height 13
click at [116, 129] on div "0986807505 - DIỆP" at bounding box center [95, 125] width 80 height 9
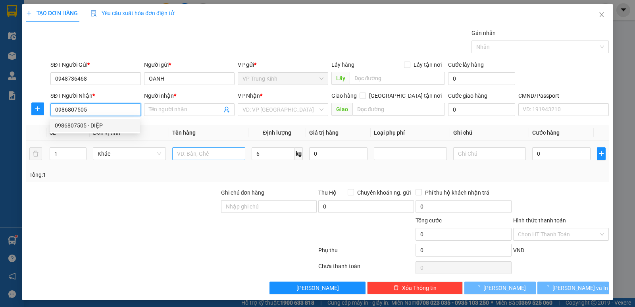
type input "0986807505"
type input "DIỆP"
click at [184, 156] on input "text" at bounding box center [208, 153] width 73 height 13
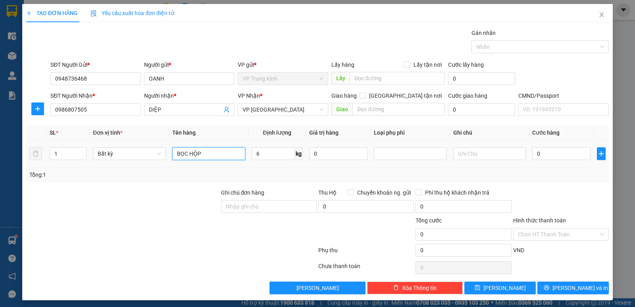
type input "BỌC HỘP"
click at [184, 156] on input "BỌC HỘP" at bounding box center [208, 153] width 73 height 13
type input "40.000"
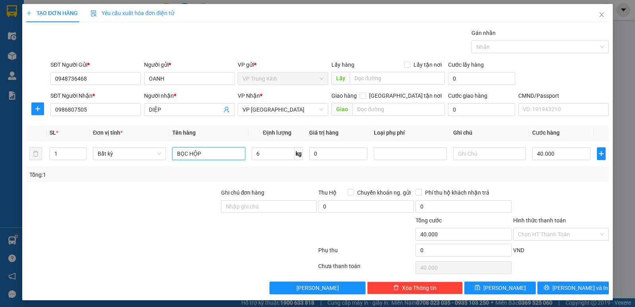
scroll to position [3, 0]
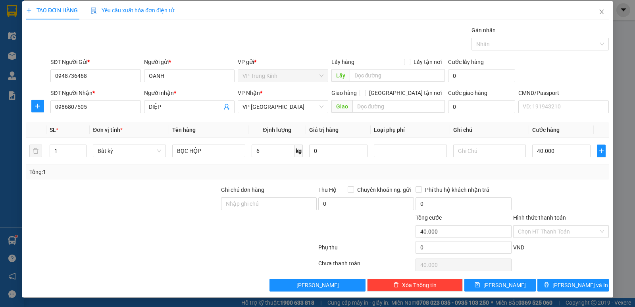
click at [561, 275] on div "Transit Pickup Surcharge Ids Transit Deliver Surcharge Ids Transit Deliver Surc…" at bounding box center [317, 159] width 583 height 266
click at [560, 281] on button "Lưu và In" at bounding box center [572, 285] width 71 height 13
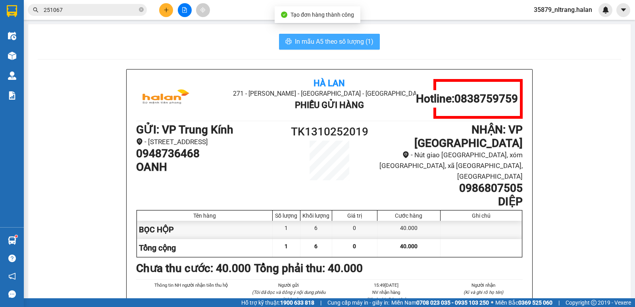
click at [372, 44] on button "In mẫu A5 theo số lượng (1)" at bounding box center [329, 42] width 101 height 16
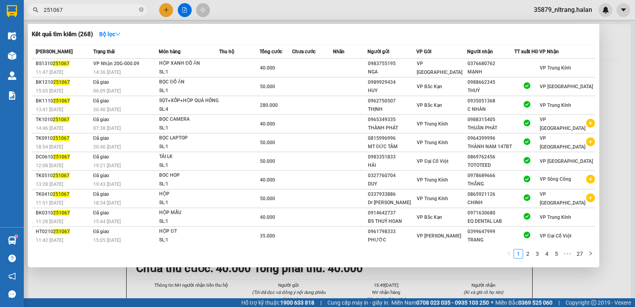
click at [118, 10] on input "251067" at bounding box center [91, 10] width 94 height 9
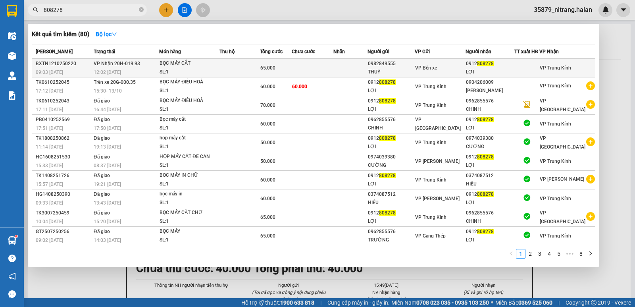
type input "808278"
click at [322, 69] on td at bounding box center [313, 68] width 42 height 19
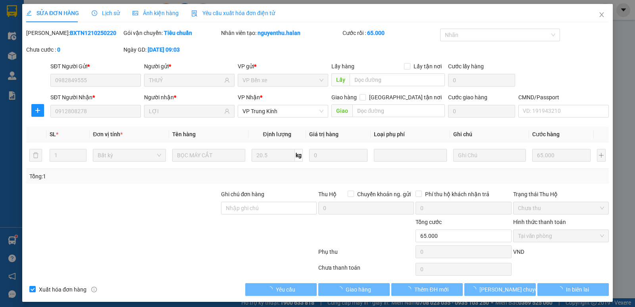
type input "0982849555"
type input "THUỶ"
type input "0912808278"
type input "LỢI"
type input "0"
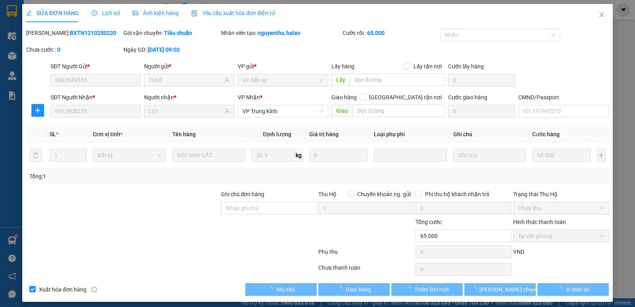
type input "65.000"
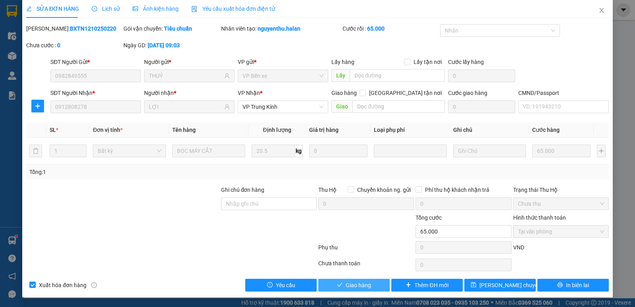
click at [332, 281] on button "Giao hàng" at bounding box center [353, 285] width 71 height 13
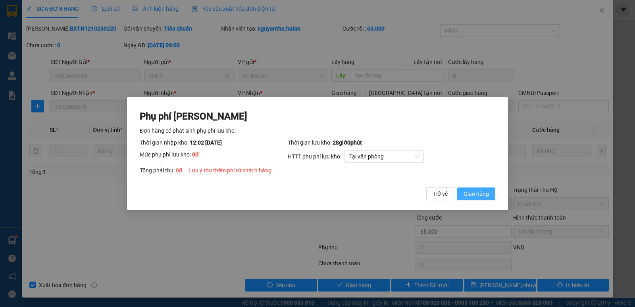
click at [480, 193] on span "Giao hàng" at bounding box center [476, 193] width 25 height 9
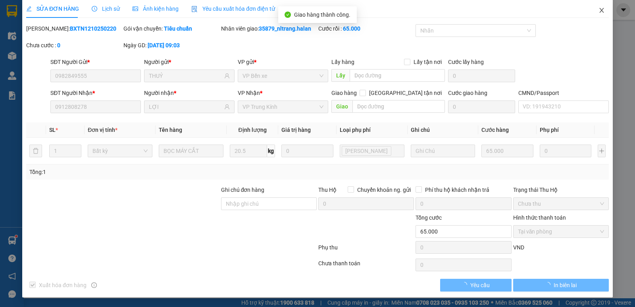
click at [599, 8] on span "Close" at bounding box center [602, 11] width 22 height 22
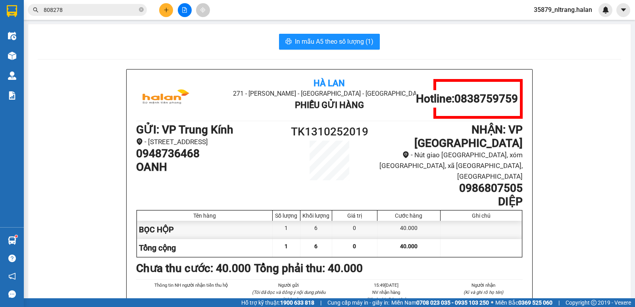
click at [166, 11] on icon "plus" at bounding box center [167, 10] width 6 height 6
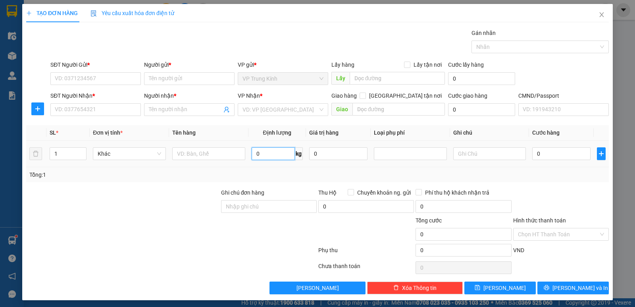
click at [277, 154] on input "0" at bounding box center [273, 153] width 43 height 13
type input "20"
click at [221, 153] on input "text" at bounding box center [208, 153] width 73 height 13
type input "HỘP"
click at [123, 85] on div "SĐT Người Gửi * VD: 0371234567" at bounding box center [95, 74] width 90 height 28
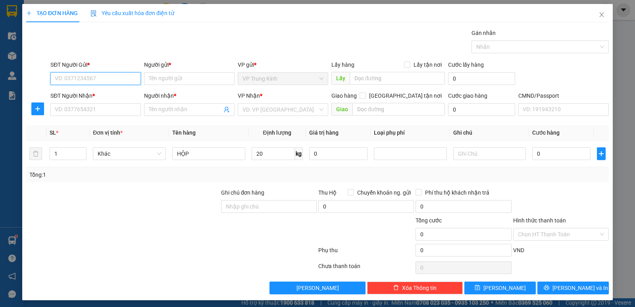
click at [126, 78] on input "SĐT Người Gửi *" at bounding box center [95, 78] width 90 height 13
type input "0377193861"
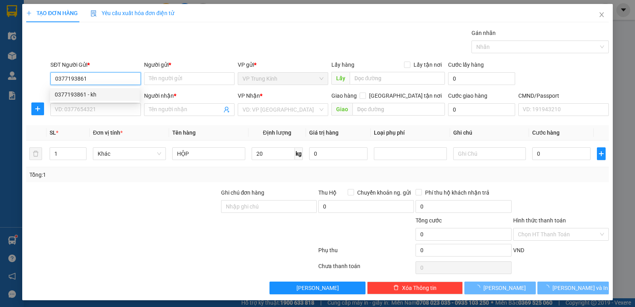
click at [117, 93] on div "0377193861 - kh" at bounding box center [95, 94] width 80 height 9
type input "kh"
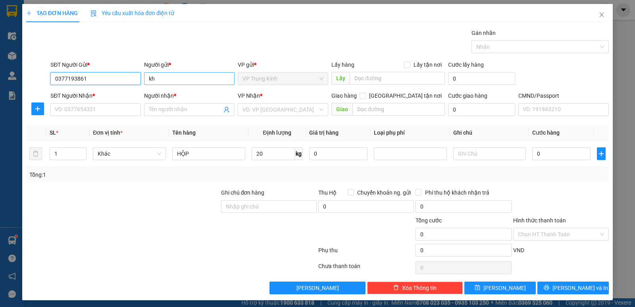
type input "0377193861"
click at [173, 76] on input "kh" at bounding box center [189, 78] width 90 height 13
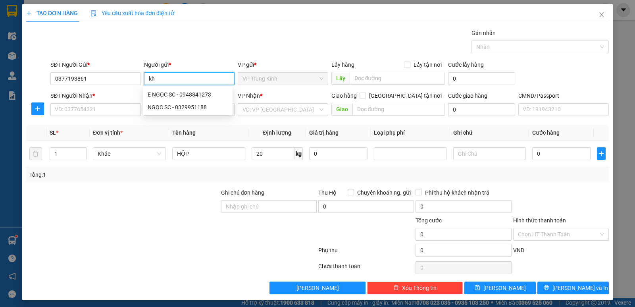
click at [173, 76] on input "kh" at bounding box center [189, 78] width 90 height 13
click at [87, 114] on input "SĐT Người Nhận *" at bounding box center [95, 109] width 90 height 13
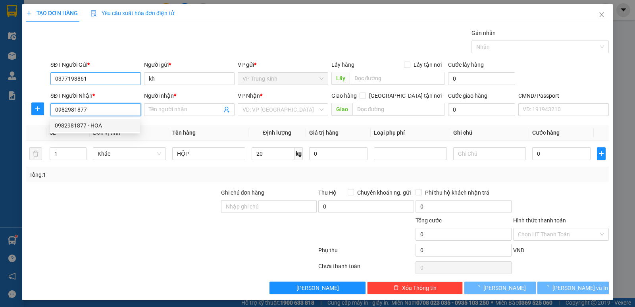
drag, startPoint x: 89, startPoint y: 126, endPoint x: 109, endPoint y: 82, distance: 48.0
click at [89, 126] on div "0982981877 - HOA" at bounding box center [95, 125] width 80 height 9
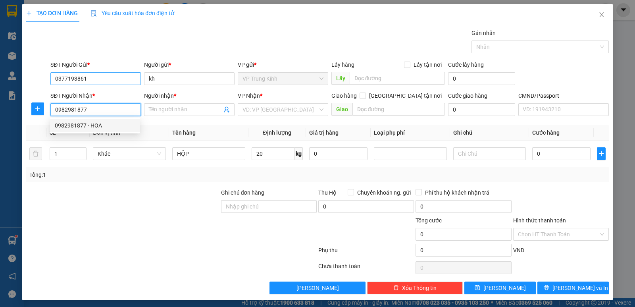
type input "0982981877"
type input "HOA"
type input "Hủy"
click at [109, 82] on input "0377193861" at bounding box center [95, 78] width 90 height 13
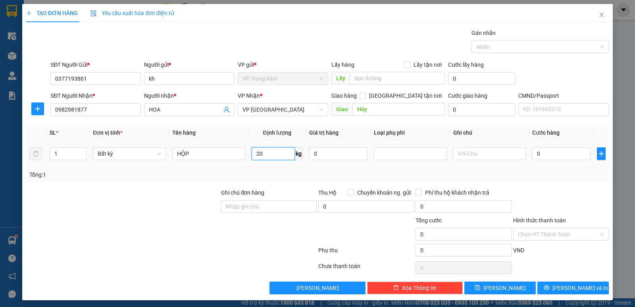
click at [267, 157] on input "20" at bounding box center [273, 153] width 43 height 13
click at [256, 173] on div "Tổng: 1" at bounding box center [317, 174] width 576 height 9
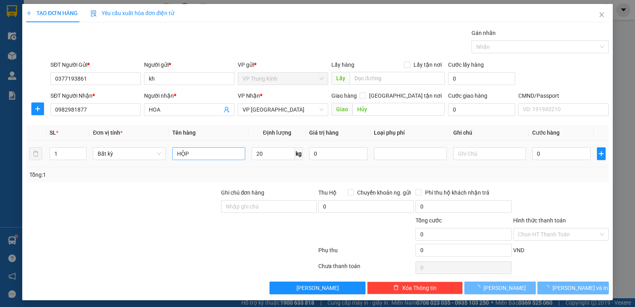
type input "60.000"
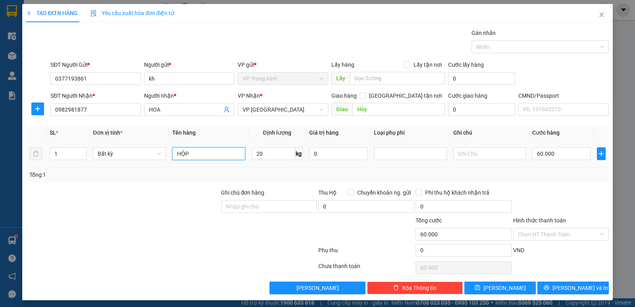
click at [224, 156] on input "HỘP" at bounding box center [208, 153] width 73 height 13
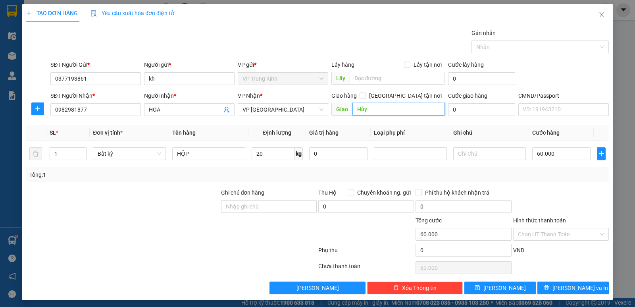
click at [377, 114] on input "Hủy" at bounding box center [398, 109] width 93 height 13
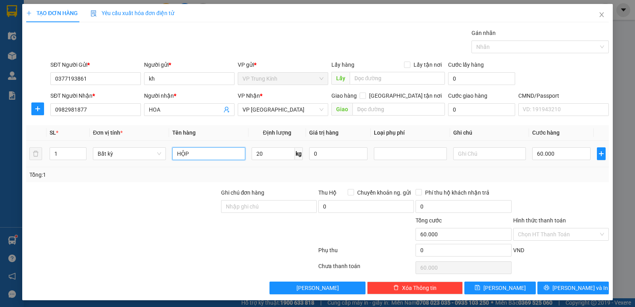
click at [242, 154] on input "HỘP" at bounding box center [208, 153] width 73 height 13
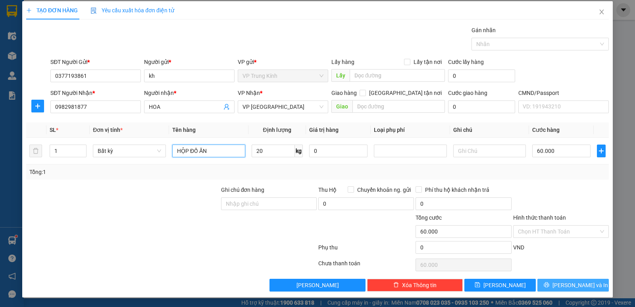
type input "HỘP ĐỒ ĂN"
click at [556, 291] on button "Lưu và In" at bounding box center [572, 285] width 71 height 13
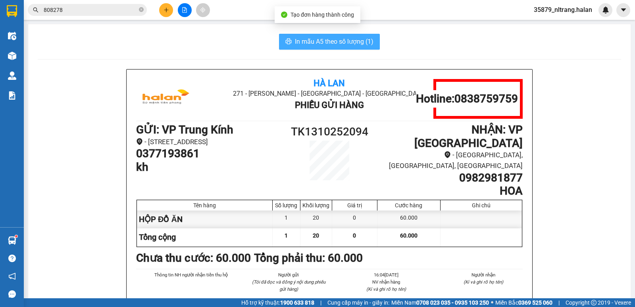
click at [372, 42] on button "In mẫu A5 theo số lượng (1)" at bounding box center [329, 42] width 101 height 16
drag, startPoint x: 372, startPoint y: 42, endPoint x: 286, endPoint y: 3, distance: 95.0
click at [371, 41] on button "In mẫu A5 theo số lượng (1)" at bounding box center [329, 42] width 101 height 16
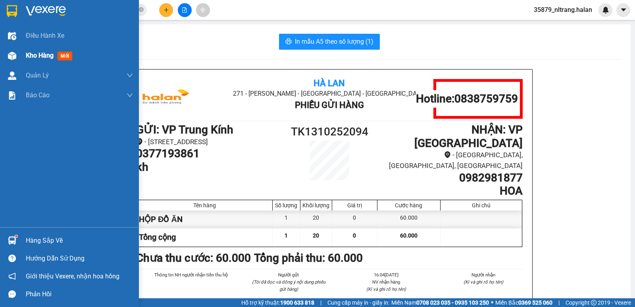
click at [23, 60] on div "Kho hàng mới" at bounding box center [69, 56] width 139 height 20
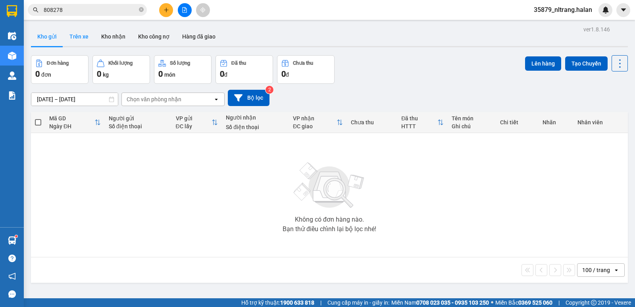
click at [88, 44] on button "Trên xe" at bounding box center [79, 36] width 32 height 19
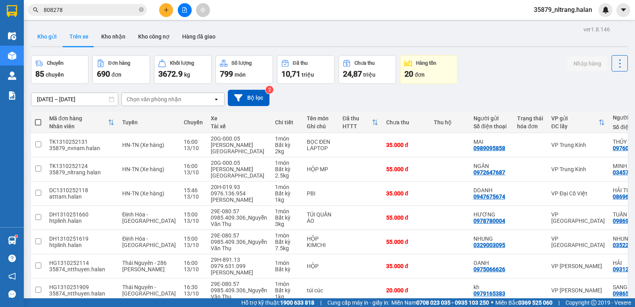
click at [49, 39] on button "Kho gửi" at bounding box center [47, 36] width 32 height 19
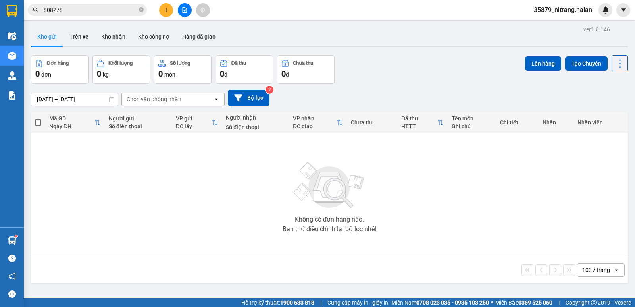
click at [99, 12] on input "808278" at bounding box center [91, 10] width 94 height 9
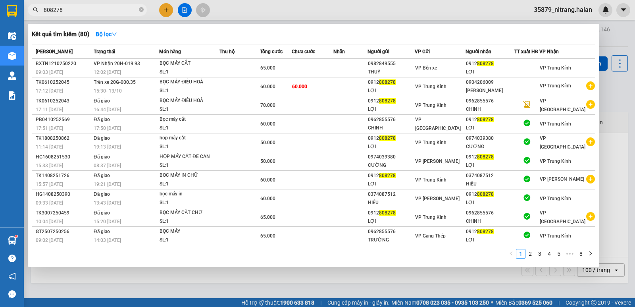
click at [99, 12] on input "808278" at bounding box center [91, 10] width 94 height 9
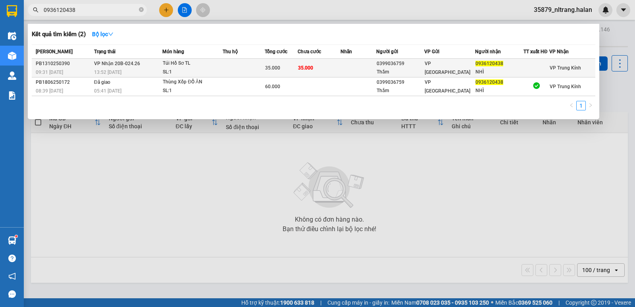
type input "0936120438"
click at [165, 63] on div "Túi Hồ Sơ TL" at bounding box center [193, 63] width 60 height 9
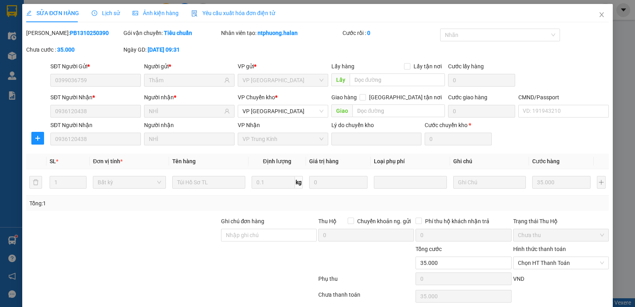
type input "0399036759"
type input "Thắm"
type input "0936120438"
type input "NHÌ"
type input "0"
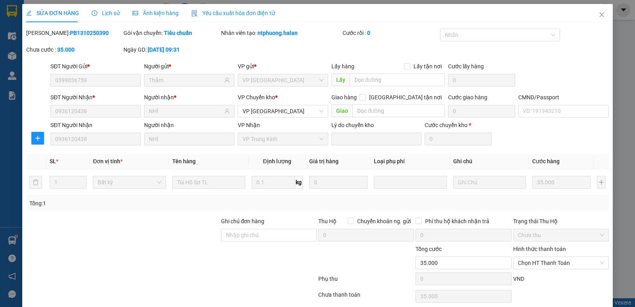
type input "35.000"
click at [599, 14] on icon "close" at bounding box center [602, 15] width 6 height 6
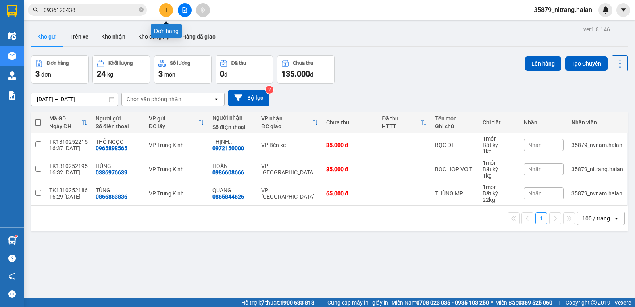
click at [167, 5] on button at bounding box center [166, 10] width 14 height 14
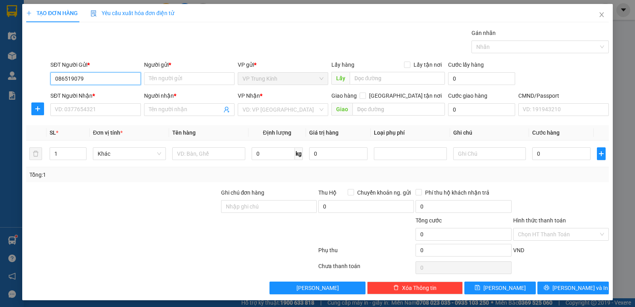
type input "0865190793"
click at [113, 90] on div "0865190793 - DIỆU" at bounding box center [95, 94] width 80 height 9
type input "DIỆU"
type input "0865190793"
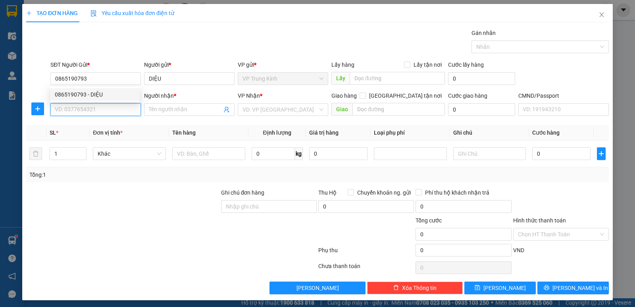
click at [112, 107] on input "SĐT Người Nhận *" at bounding box center [95, 109] width 90 height 13
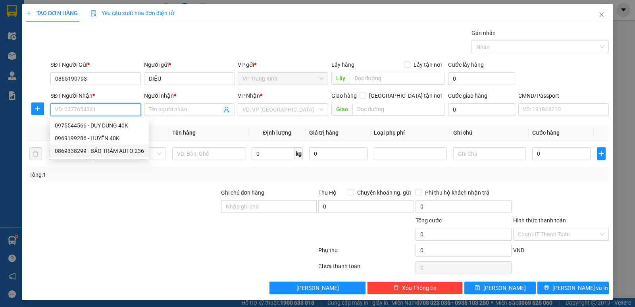
click at [117, 149] on div "0869338299 - BẢO TRÂM AUTO 236" at bounding box center [99, 150] width 89 height 9
type input "0869338299"
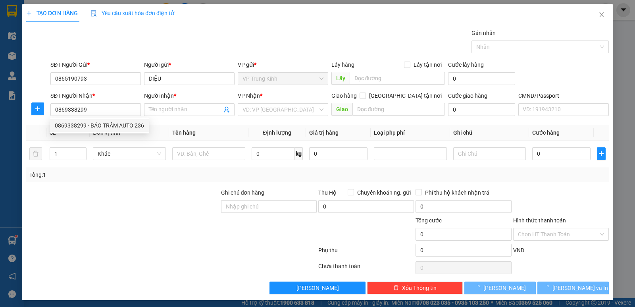
click at [165, 206] on div at bounding box center [122, 202] width 195 height 28
type input "BẢO TRÂM AUTO 236"
click at [165, 206] on div at bounding box center [122, 202] width 195 height 28
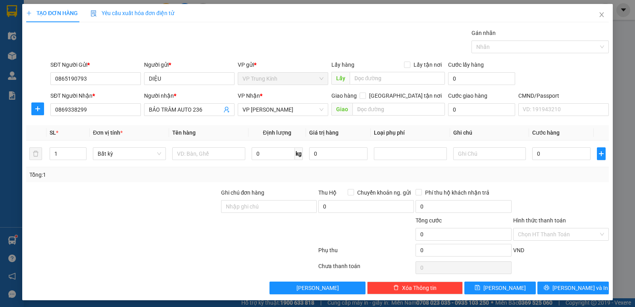
click at [168, 200] on div at bounding box center [122, 202] width 195 height 28
click at [183, 150] on input "text" at bounding box center [208, 153] width 73 height 13
type input "HỘP MP"
type input "4"
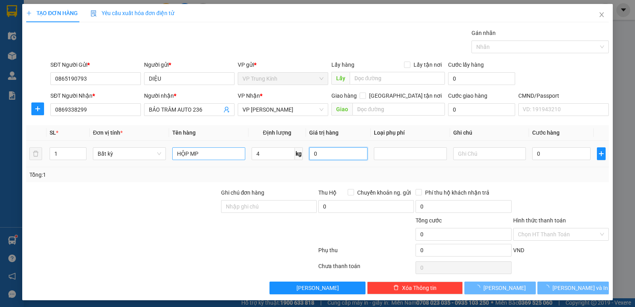
type input "40.000"
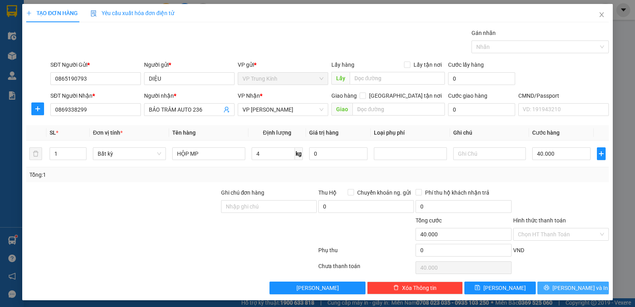
drag, startPoint x: 576, startPoint y: 252, endPoint x: 572, endPoint y: 282, distance: 30.5
click at [576, 253] on div "VND" at bounding box center [560, 253] width 97 height 14
click at [572, 282] on button "Lưu và In" at bounding box center [572, 287] width 71 height 13
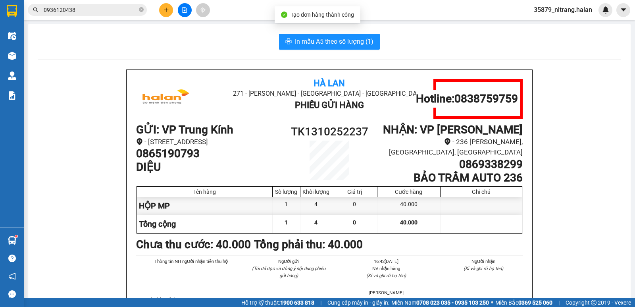
click at [352, 40] on span "In mẫu A5 theo số lượng (1)" at bounding box center [334, 42] width 79 height 10
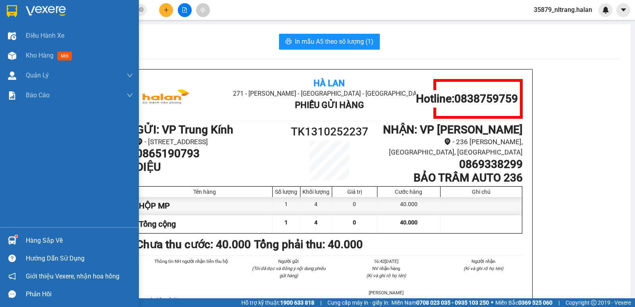
click at [17, 242] on div at bounding box center [12, 240] width 14 height 14
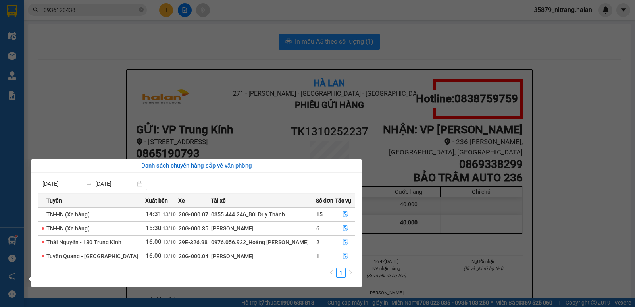
click at [171, 11] on section "Kết quả tìm kiếm ( 2 ) Bộ lọc Mã ĐH Trạng thái Món hàng Thu hộ Tổng cước Chưa c…" at bounding box center [317, 153] width 635 height 307
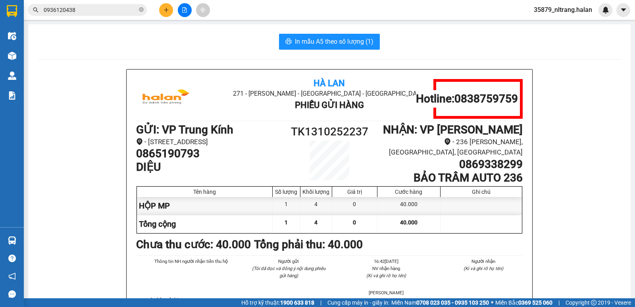
click at [171, 11] on button at bounding box center [166, 10] width 14 height 14
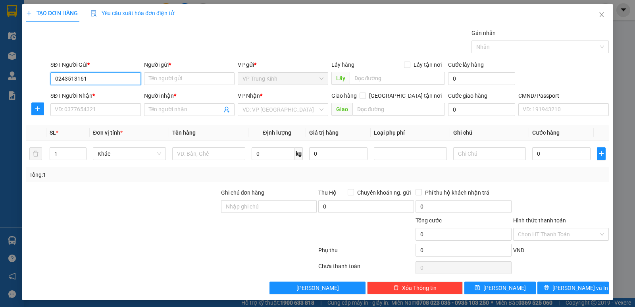
type input "02435131616"
click at [100, 93] on div "02435131616 - LABO KATRI" at bounding box center [95, 94] width 80 height 9
type input "LABO KATRI"
type input "02435131616"
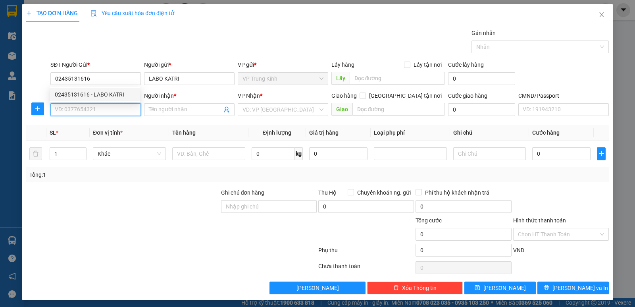
click at [102, 110] on input "SĐT Người Nhận *" at bounding box center [95, 109] width 90 height 13
type input "0988388710"
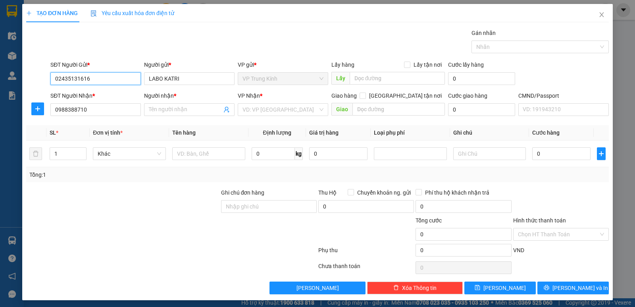
click at [109, 83] on input "02435131616" at bounding box center [95, 78] width 90 height 13
click at [599, 13] on icon "close" at bounding box center [602, 15] width 6 height 6
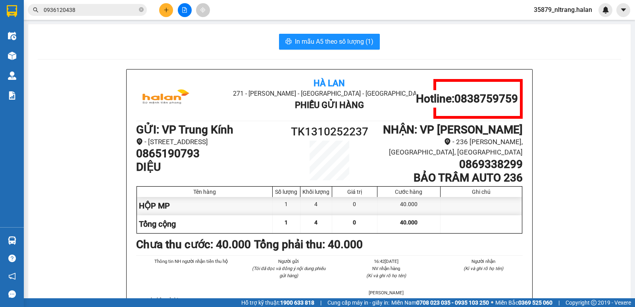
click at [74, 5] on span "0936120438" at bounding box center [87, 10] width 119 height 12
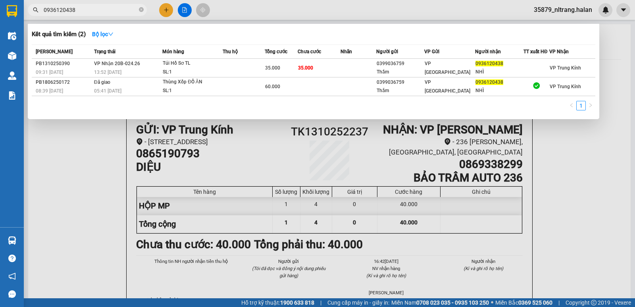
click at [74, 5] on span "0936120438" at bounding box center [87, 10] width 119 height 12
click at [78, 8] on input "0936120438" at bounding box center [91, 10] width 94 height 9
paste input "8619940"
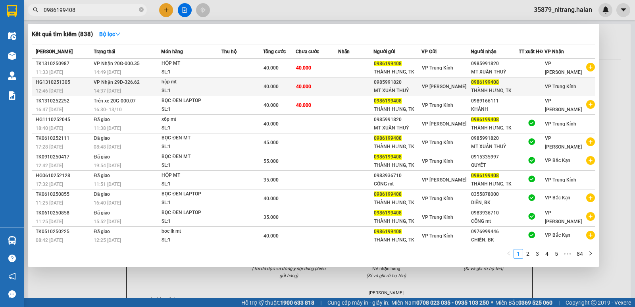
type input "0986199408"
click at [471, 87] on div "THÀNH HƯNG, TK" at bounding box center [494, 91] width 47 height 8
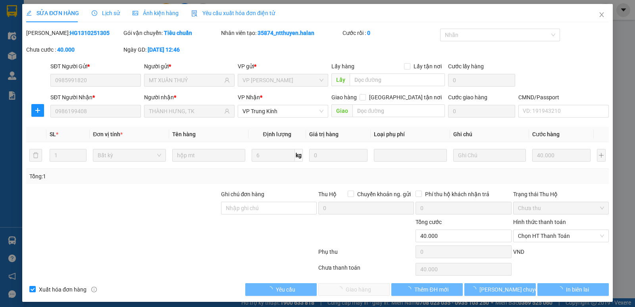
type input "0985991820"
type input "MT XUÂN THUỶ"
type input "0986199408"
type input "THÀNH HƯNG, TK"
type input "0"
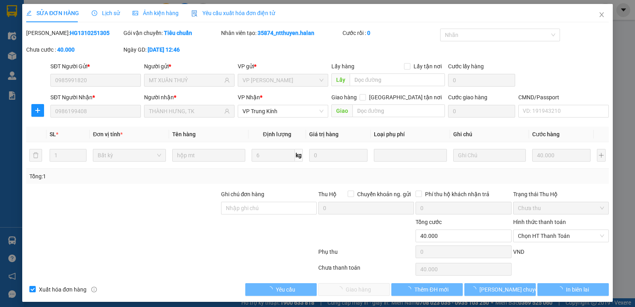
type input "40.000"
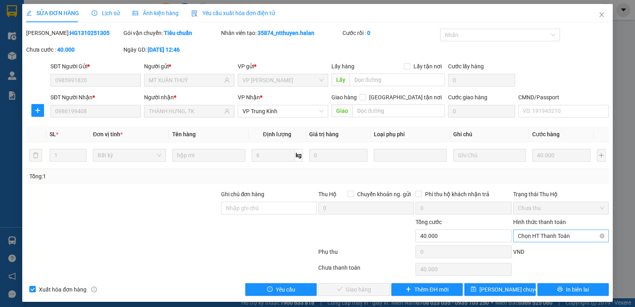
click at [526, 237] on span "Chọn HT Thanh Toán" at bounding box center [561, 236] width 86 height 12
click at [532, 168] on div "Tại văn phòng" at bounding box center [555, 169] width 85 height 9
type input "0"
click at [362, 285] on span "Giao hàng" at bounding box center [358, 289] width 25 height 9
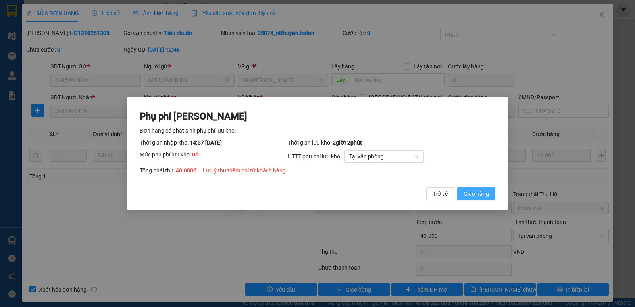
click at [489, 195] on span "Giao hàng" at bounding box center [476, 193] width 25 height 9
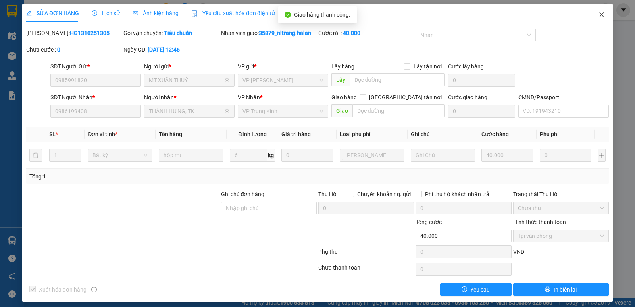
click at [599, 13] on icon "close" at bounding box center [601, 14] width 4 height 5
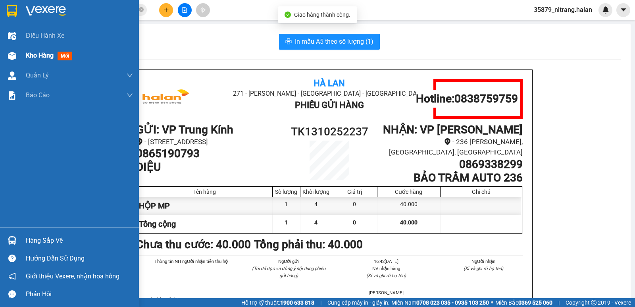
click at [14, 56] on img at bounding box center [12, 56] width 8 height 8
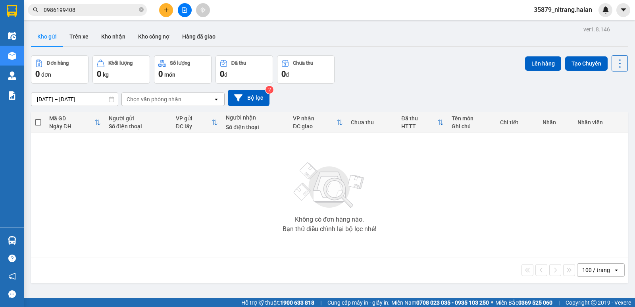
click at [366, 65] on div "Đơn hàng 0 đơn Khối lượng 0 kg Số lượng 0 món Đã thu 0 đ Chưa thu 0 đ Lên hàng …" at bounding box center [329, 69] width 597 height 29
click at [614, 69] on icon at bounding box center [619, 63] width 11 height 11
click at [601, 112] on span "Làm mới" at bounding box center [603, 114] width 22 height 8
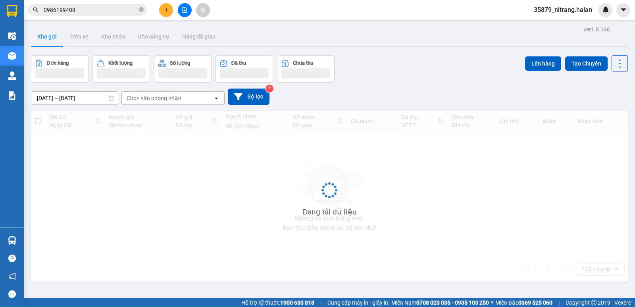
click at [444, 54] on div "ver 1.8.146 Kho gửi Trên xe Kho nhận Kho công nợ Hàng đã giao Đơn hàng Khối lượ…" at bounding box center [329, 177] width 603 height 307
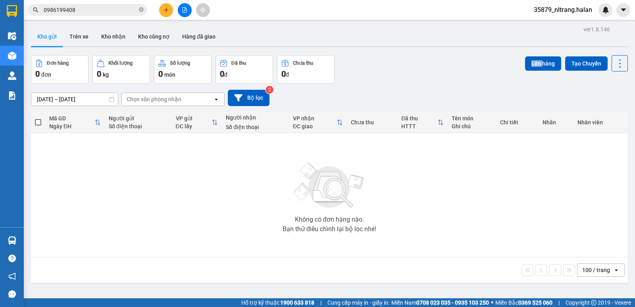
click at [444, 54] on div "ver 1.8.146 Kho gửi Trên xe Kho nhận Kho công nợ Hàng đã giao Đơn hàng 0 đơn Kh…" at bounding box center [329, 177] width 603 height 307
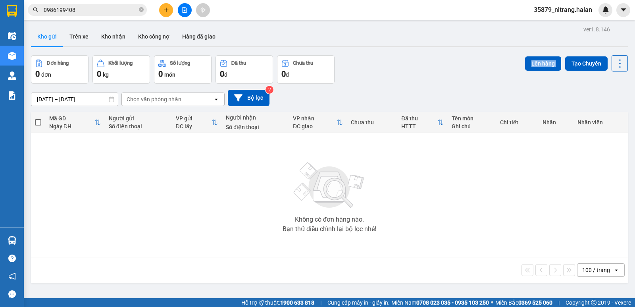
click at [444, 54] on div "ver 1.8.146 Kho gửi Trên xe Kho nhận Kho công nợ Hàng đã giao Đơn hàng 0 đơn Kh…" at bounding box center [329, 177] width 603 height 307
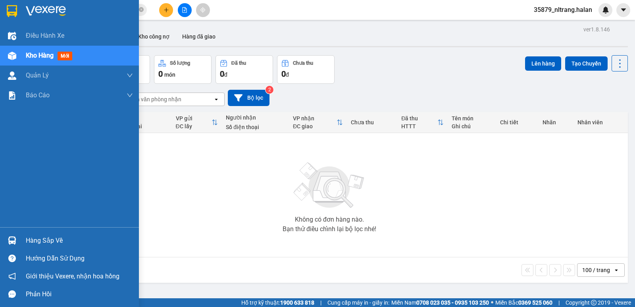
click at [13, 237] on img at bounding box center [12, 240] width 8 height 8
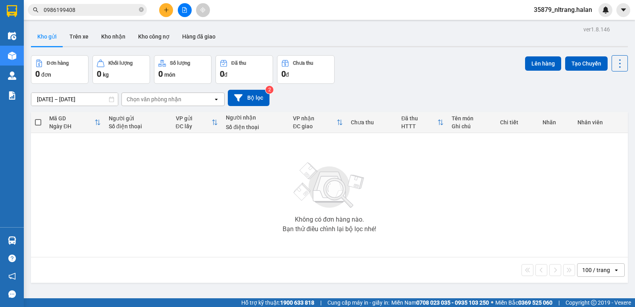
click at [390, 67] on section "Kết quả tìm kiếm ( 838 ) Bộ lọc Mã ĐH Trạng thái Món hàng Thu hộ Tổng cước Chưa…" at bounding box center [317, 153] width 635 height 307
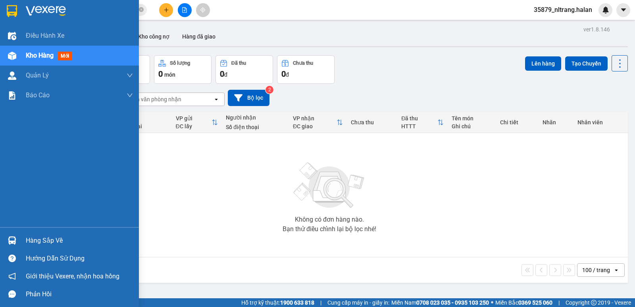
click at [17, 54] on div at bounding box center [12, 56] width 14 height 14
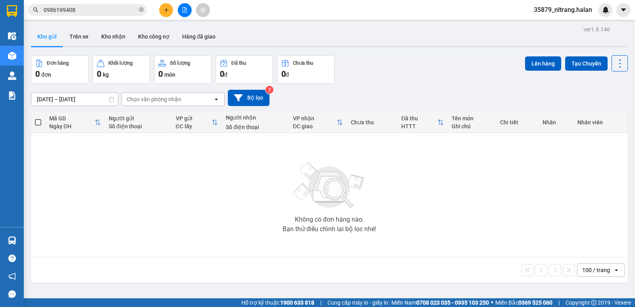
click at [165, 9] on icon "plus" at bounding box center [167, 10] width 6 height 6
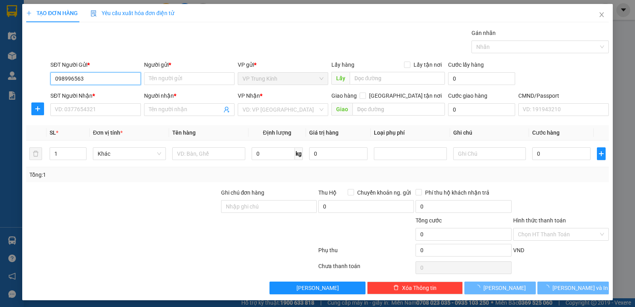
type input "0989965639"
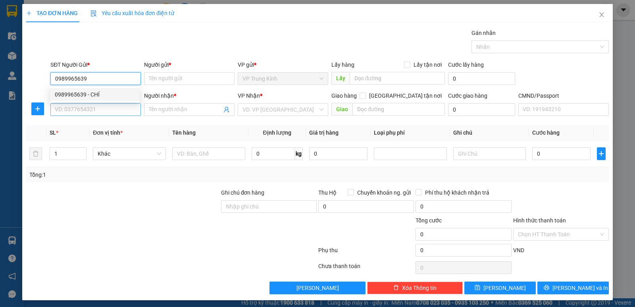
drag, startPoint x: 106, startPoint y: 94, endPoint x: 106, endPoint y: 107, distance: 12.7
click at [105, 96] on div "0989965639 - CHÍ" at bounding box center [95, 94] width 80 height 9
type input "CHÍ"
type input "0989965639"
click at [108, 110] on input "SĐT Người Nhận *" at bounding box center [95, 109] width 90 height 13
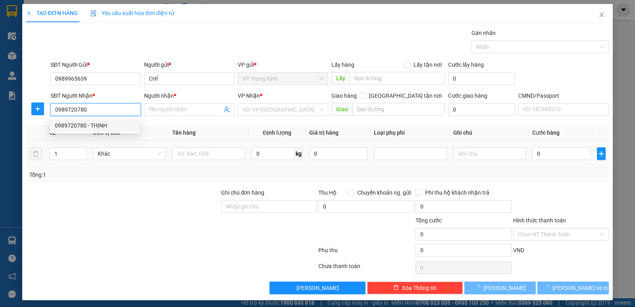
click at [119, 123] on div "0989720780 - THỊNH" at bounding box center [95, 125] width 80 height 9
type input "0989720780"
drag, startPoint x: 125, startPoint y: 166, endPoint x: 136, endPoint y: 166, distance: 11.1
click at [126, 168] on div "SL * Đơn vị tính * Tên hàng Định lượng Giá trị hàng Loại phụ phí Ghi chú Cước h…" at bounding box center [317, 153] width 583 height 57
type input "THỊNH"
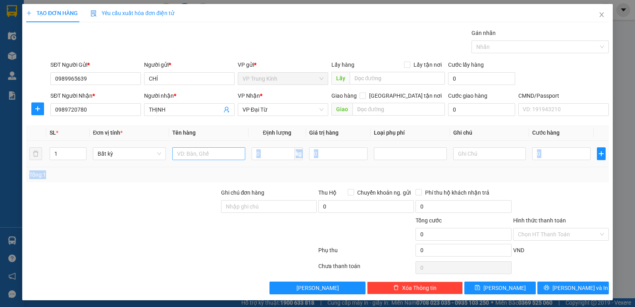
click at [193, 155] on input "text" at bounding box center [208, 153] width 73 height 13
click at [274, 104] on span "VP Đại Từ" at bounding box center [283, 110] width 81 height 12
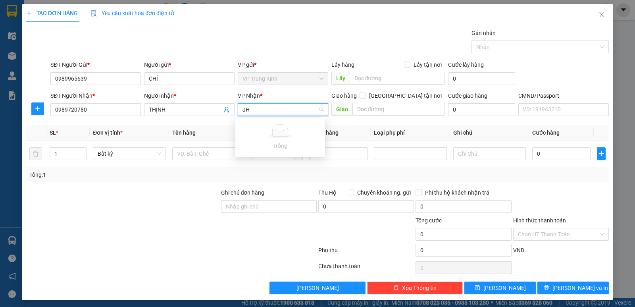
click at [270, 113] on input "JH" at bounding box center [280, 110] width 75 height 12
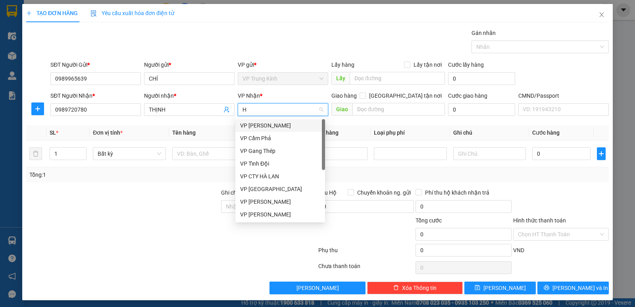
type input "HG"
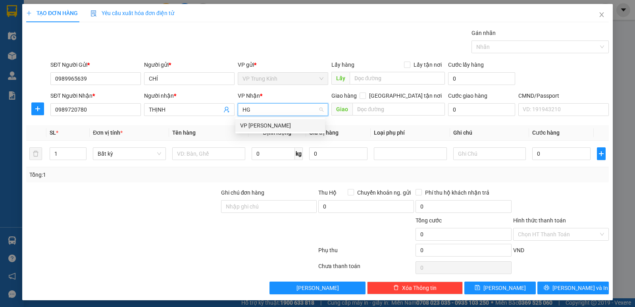
click at [258, 123] on div "[PERSON_NAME]" at bounding box center [280, 125] width 80 height 9
click at [44, 106] on div at bounding box center [37, 108] width 23 height 13
click at [35, 106] on icon "plus" at bounding box center [38, 109] width 6 height 6
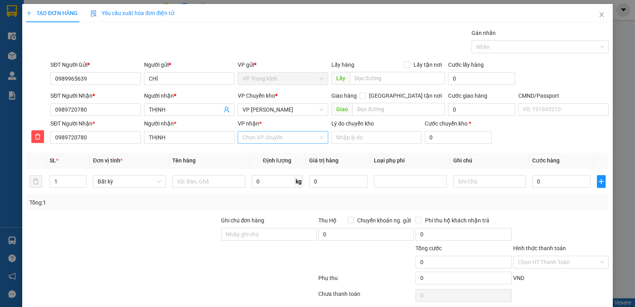
drag, startPoint x: 239, startPoint y: 129, endPoint x: 246, endPoint y: 141, distance: 13.2
click at [243, 137] on div "VP nhận * Chọn VP chuyển" at bounding box center [283, 133] width 90 height 28
click at [248, 141] on input "VP nhận *" at bounding box center [280, 137] width 75 height 12
type input "DT"
click at [254, 155] on div "VP Đại Từ" at bounding box center [280, 153] width 80 height 9
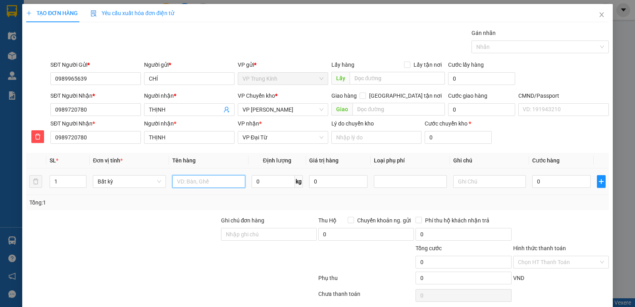
drag, startPoint x: 226, startPoint y: 178, endPoint x: 225, endPoint y: 174, distance: 4.1
click at [226, 178] on input "text" at bounding box center [208, 181] width 73 height 13
type input "PBI"
type input "1"
type input "40.000"
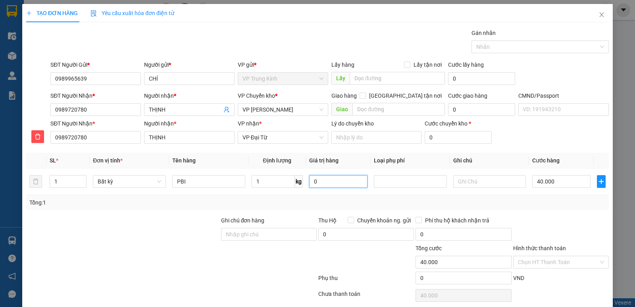
type input "40.000"
click at [553, 217] on div at bounding box center [560, 230] width 97 height 28
click at [559, 260] on input "Hình thức thanh toán" at bounding box center [558, 262] width 81 height 12
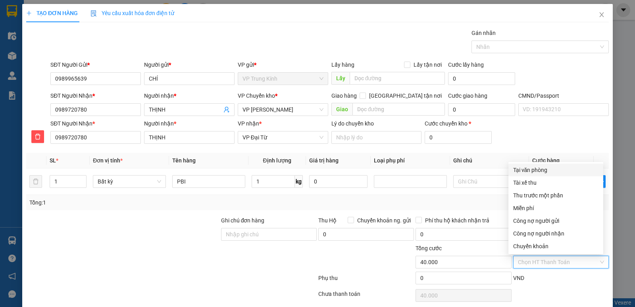
click at [544, 169] on div "Tại văn phòng" at bounding box center [555, 170] width 85 height 9
type input "0"
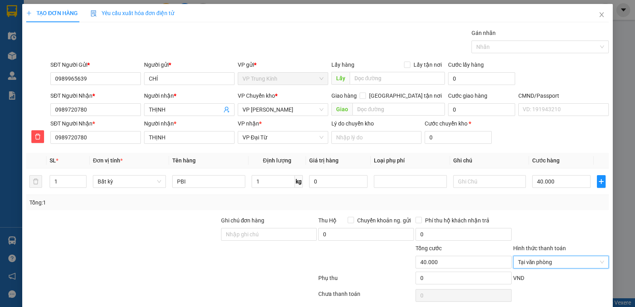
scroll to position [31, 0]
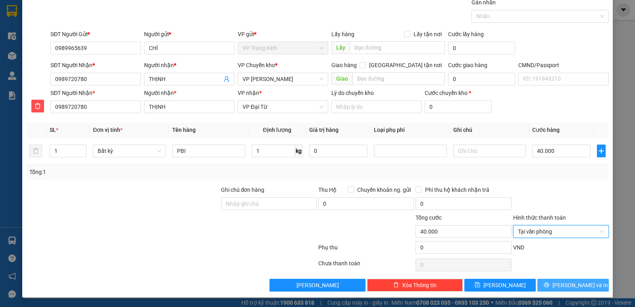
click at [576, 282] on span "Lưu và In" at bounding box center [581, 285] width 56 height 9
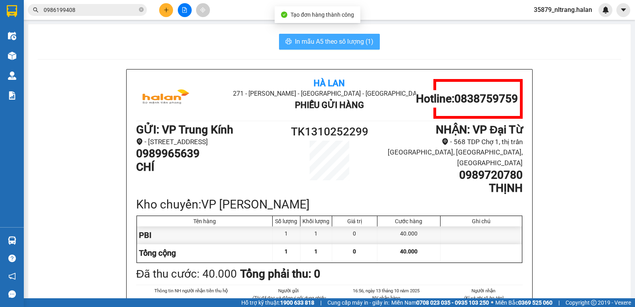
click at [338, 45] on span "In mẫu A5 theo số lượng (1)" at bounding box center [334, 42] width 79 height 10
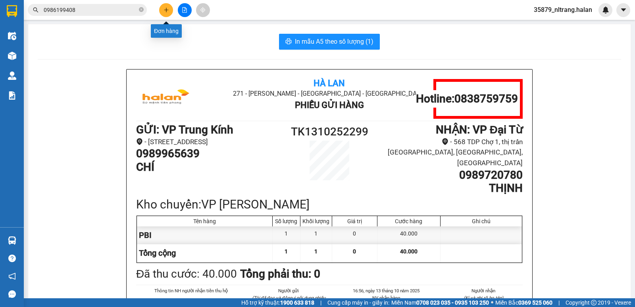
click at [166, 10] on icon "plus" at bounding box center [167, 10] width 6 height 6
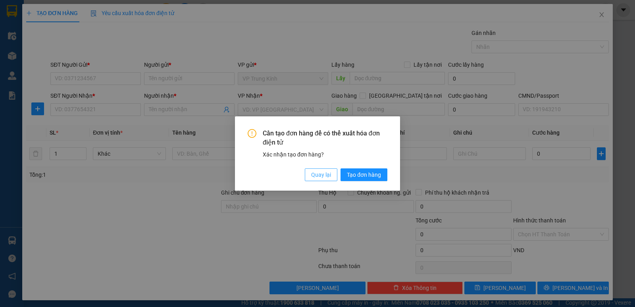
click at [306, 169] on button "Quay lại" at bounding box center [321, 174] width 33 height 13
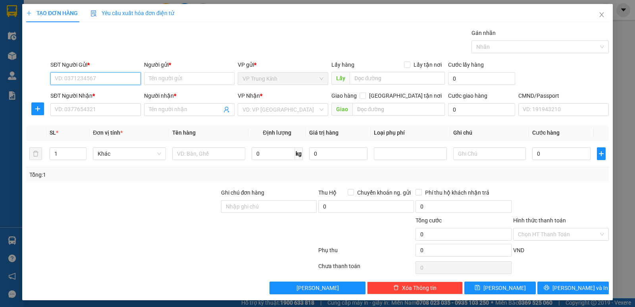
click at [101, 77] on input "SĐT Người Gửi *" at bounding box center [95, 78] width 90 height 13
type input "0389206666"
click at [76, 81] on input "0389206666" at bounding box center [95, 78] width 90 height 13
click at [78, 81] on input "0389206666" at bounding box center [95, 78] width 90 height 13
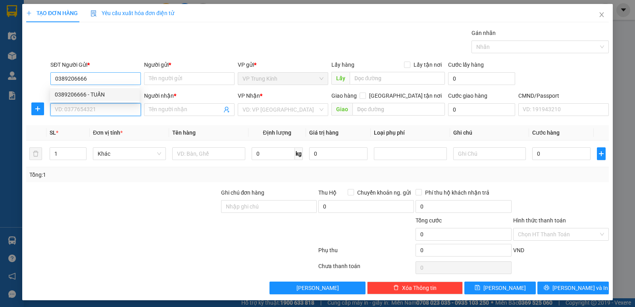
type input "0389206666"
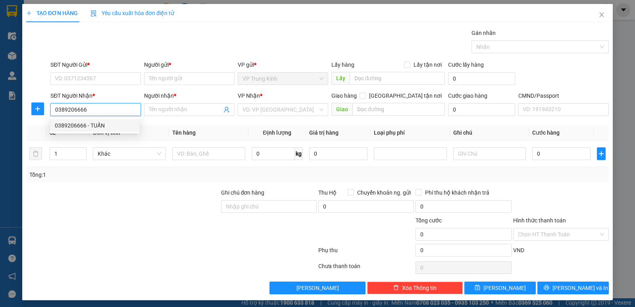
click at [82, 125] on div "0389206666 - TUẤN" at bounding box center [95, 125] width 80 height 9
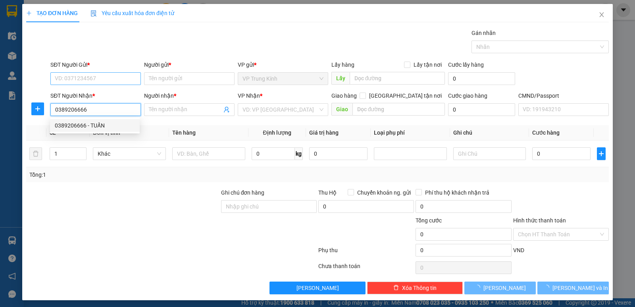
type input "TUẤN"
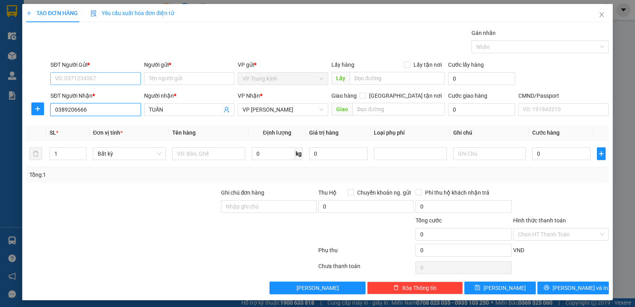
type input "0389206666"
click at [87, 75] on input "SĐT Người Gửi *" at bounding box center [95, 78] width 90 height 13
type input "0948108666"
click at [100, 96] on div "0948108666 - quỳnh phương, TK" at bounding box center [98, 94] width 87 height 9
type input "quỳnh phương, TK"
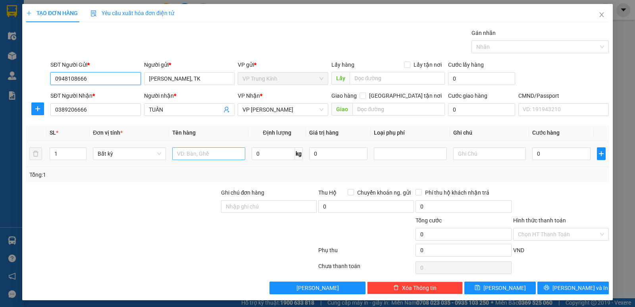
type input "0948108666"
click at [187, 158] on input "text" at bounding box center [208, 153] width 73 height 13
type input "HỌP ĐT"
type input "1"
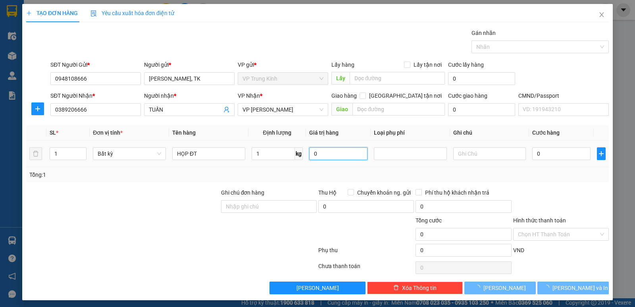
type input "35.000"
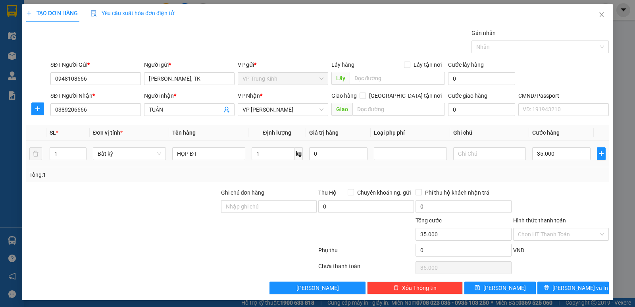
click at [561, 172] on div "Tổng: 1" at bounding box center [317, 174] width 576 height 9
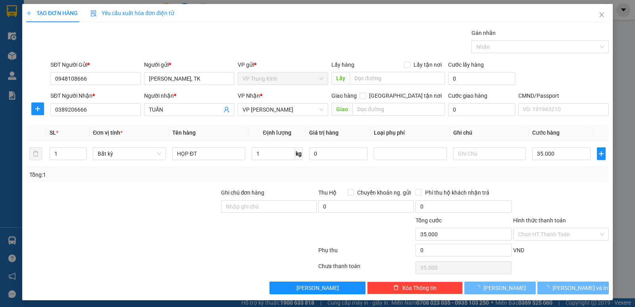
click at [561, 172] on div "Tổng: 1" at bounding box center [317, 174] width 576 height 9
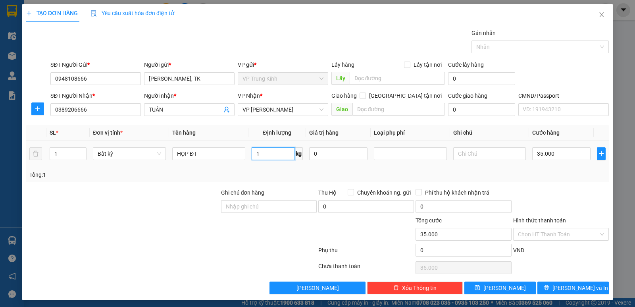
click at [253, 149] on input "1" at bounding box center [273, 153] width 43 height 13
type input "2"
drag, startPoint x: 550, startPoint y: 180, endPoint x: 568, endPoint y: 229, distance: 52.1
click at [550, 180] on div "Tổng: 1" at bounding box center [317, 174] width 583 height 15
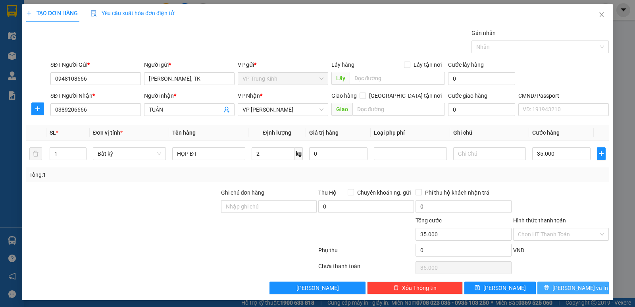
drag, startPoint x: 573, startPoint y: 285, endPoint x: 362, endPoint y: 88, distance: 288.4
click at [573, 285] on span "Lưu và In" at bounding box center [581, 287] width 56 height 9
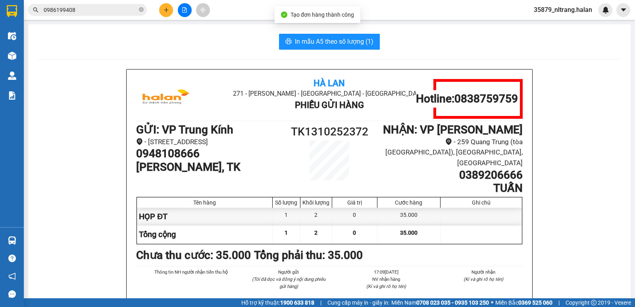
click at [322, 34] on button "In mẫu A5 theo số lượng (1)" at bounding box center [329, 42] width 101 height 16
click at [320, 36] on button "In mẫu A5 theo số lượng (1)" at bounding box center [329, 42] width 101 height 16
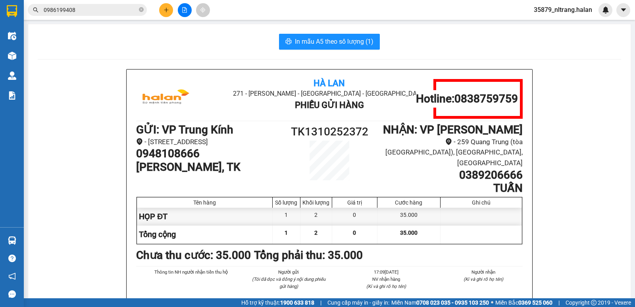
click at [182, 160] on h1 "0948108666" at bounding box center [208, 153] width 145 height 13
click at [169, 15] on button at bounding box center [166, 10] width 14 height 14
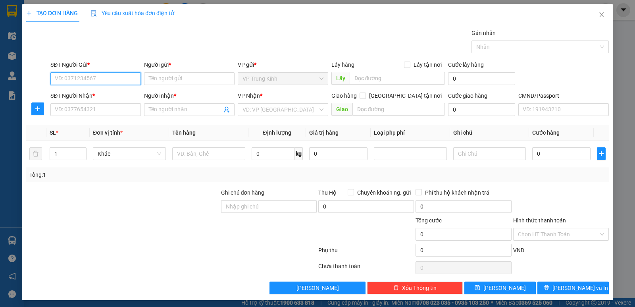
click at [85, 77] on input "SĐT Người Gửi *" at bounding box center [95, 78] width 90 height 13
paste input "0948108666"
type input "0948108666"
click at [91, 93] on div "0948108666 - quỳnh phương, TK" at bounding box center [98, 94] width 87 height 9
type input "quỳnh phương, TK"
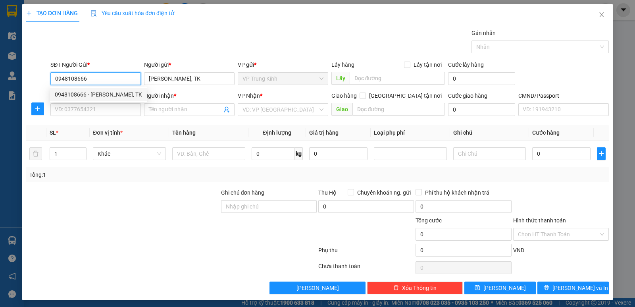
type input "0948108666"
click at [91, 103] on div "SĐT Người Nhận *" at bounding box center [95, 97] width 90 height 12
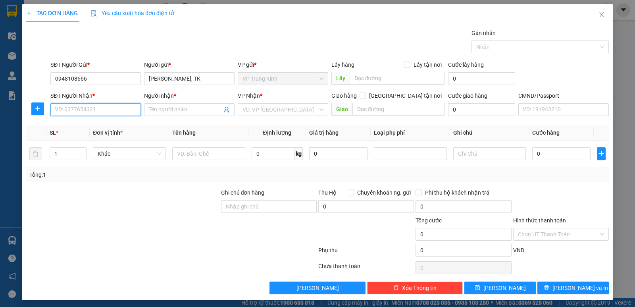
click at [91, 104] on input "SĐT Người Nhận *" at bounding box center [95, 109] width 90 height 13
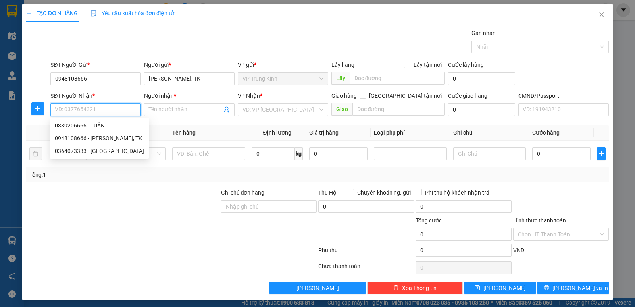
click at [90, 109] on input "SĐT Người Nhận *" at bounding box center [95, 109] width 90 height 13
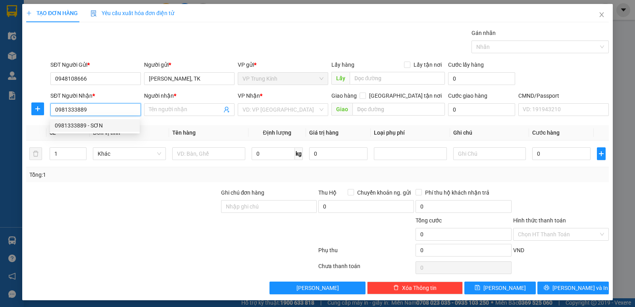
click at [92, 124] on div "0981333889 - SƠN" at bounding box center [95, 125] width 80 height 9
type input "0981333889"
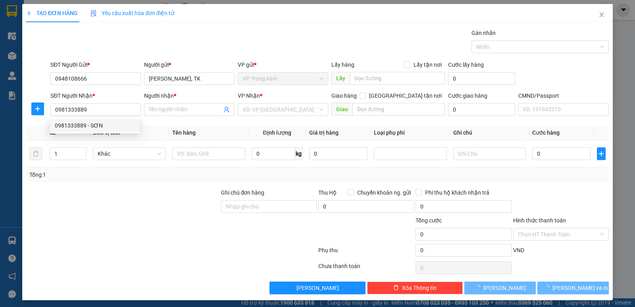
click at [100, 174] on div "Tổng: 1" at bounding box center [137, 174] width 216 height 9
type input "SƠN"
click at [114, 172] on div "Tổng: 1" at bounding box center [137, 174] width 216 height 9
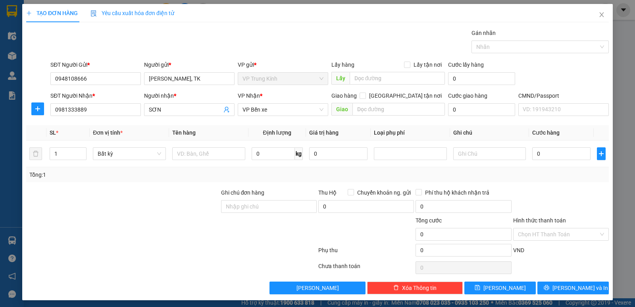
click at [157, 188] on div at bounding box center [122, 202] width 195 height 28
click at [217, 156] on input "text" at bounding box center [208, 153] width 73 height 13
type input "HO"
click at [601, 182] on div "Tổng: 1" at bounding box center [317, 174] width 583 height 15
click at [569, 286] on span "Lưu và In" at bounding box center [581, 287] width 56 height 9
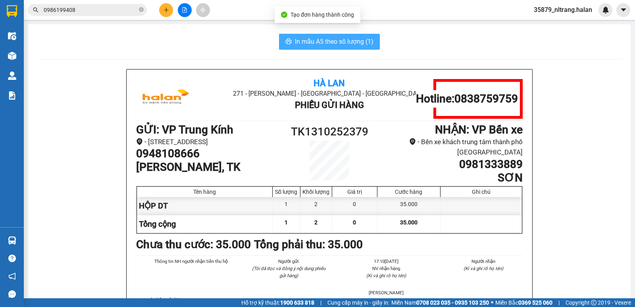
click at [330, 37] on span "In mẫu A5 theo số lượng (1)" at bounding box center [334, 42] width 79 height 10
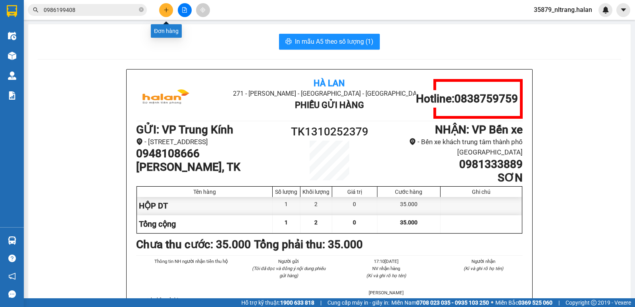
click at [164, 15] on button at bounding box center [166, 10] width 14 height 14
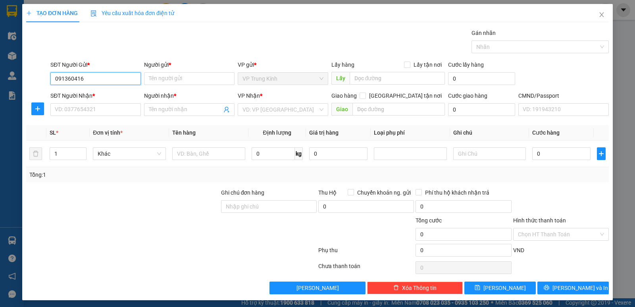
type input "0913604166"
click at [108, 91] on div "0913604166 - TÙNG" at bounding box center [95, 94] width 80 height 9
type input "TÙNG"
type input "0913604166"
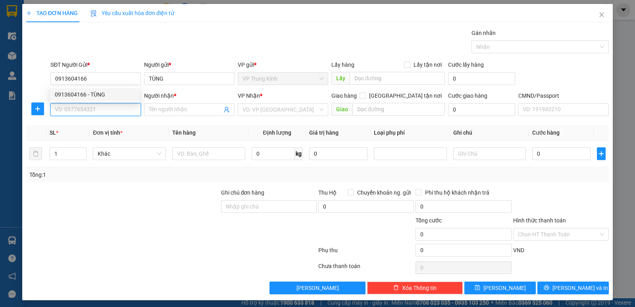
click at [108, 108] on input "SĐT Người Nhận *" at bounding box center [95, 109] width 90 height 13
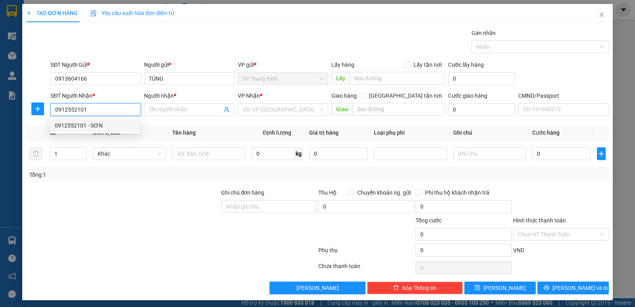
click at [92, 123] on div "0912552101 - SƠN" at bounding box center [95, 125] width 80 height 9
type input "0912552101"
click at [102, 194] on div at bounding box center [122, 202] width 195 height 28
type input "SƠN"
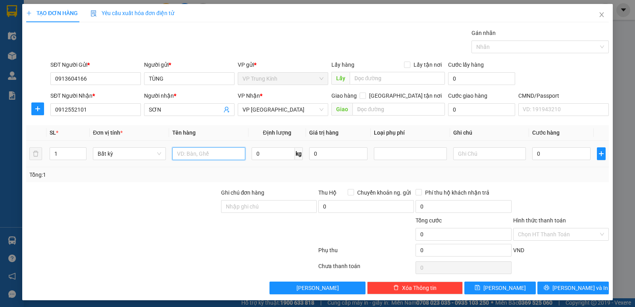
click at [210, 152] on input "text" at bounding box center [208, 153] width 73 height 13
type input "TÚI N"
click at [589, 174] on div "Tổng: 1" at bounding box center [317, 174] width 576 height 9
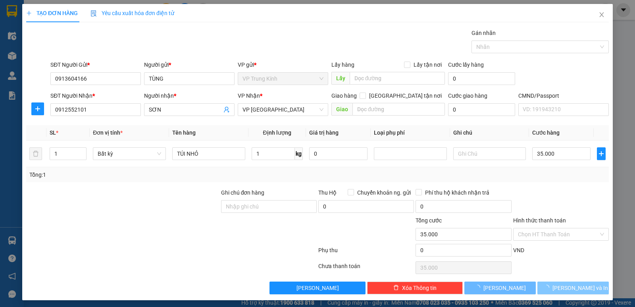
click at [576, 285] on span "Lưu và In" at bounding box center [581, 287] width 56 height 9
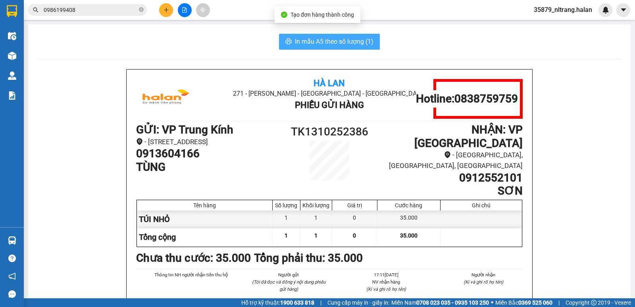
click at [312, 43] on span "In mẫu A5 theo số lượng (1)" at bounding box center [334, 42] width 79 height 10
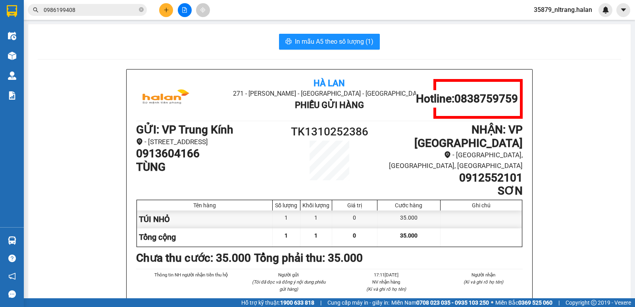
click at [25, 238] on main "In mẫu A5 theo số lượng (1) Hà Lan 271 - Dương Tự Minh - Phường Tân Long - Thái…" at bounding box center [317, 149] width 635 height 298
click at [24, 238] on main "In mẫu A5 theo số lượng (1) Hà Lan 271 - Dương Tự Minh - Phường Tân Long - Thái…" at bounding box center [317, 149] width 635 height 298
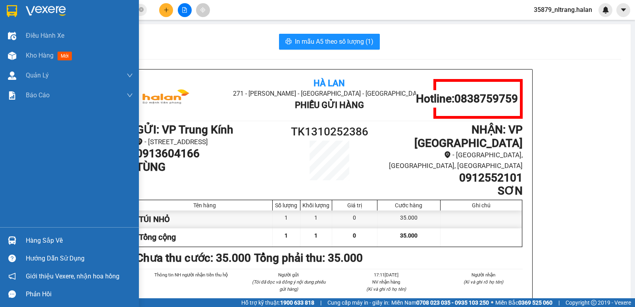
click at [22, 234] on div "Hàng sắp về" at bounding box center [69, 240] width 139 height 18
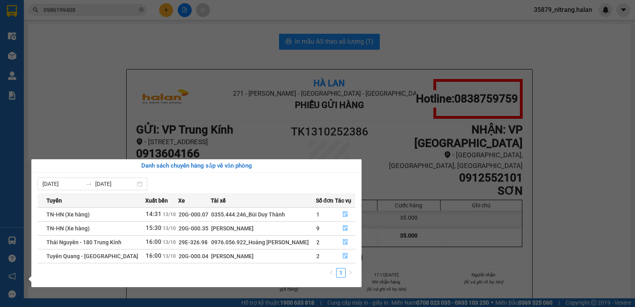
click at [105, 5] on section "Kết quả tìm kiếm ( 838 ) Bộ lọc Mã ĐH Trạng thái Món hàng Thu hộ Tổng cước Chưa…" at bounding box center [317, 153] width 635 height 307
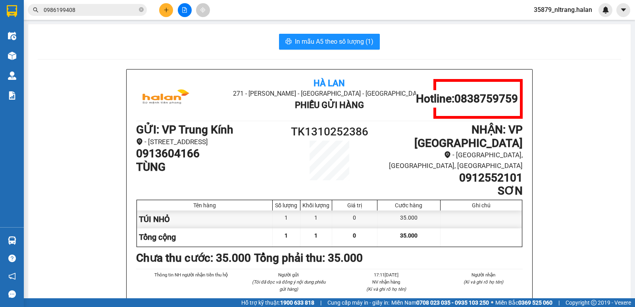
click at [100, 9] on input "0986199408" at bounding box center [91, 10] width 94 height 9
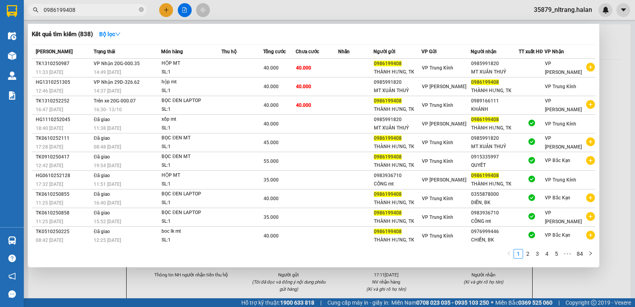
click at [100, 9] on input "0986199408" at bounding box center [91, 10] width 94 height 9
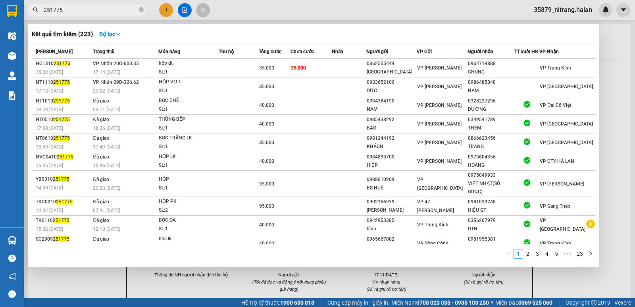
type input "251775"
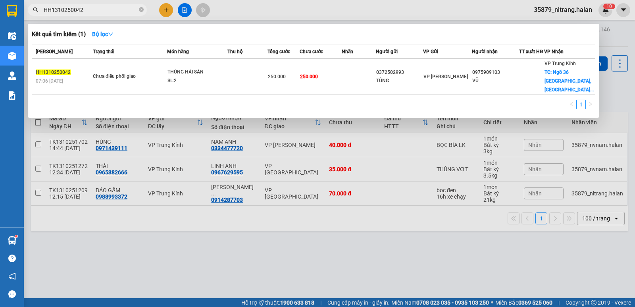
click at [118, 11] on input "HH1310250042" at bounding box center [91, 10] width 94 height 9
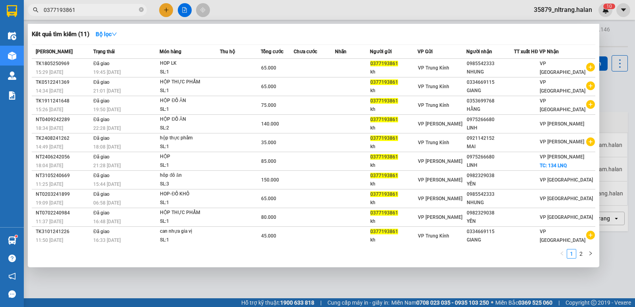
type input "0377193861"
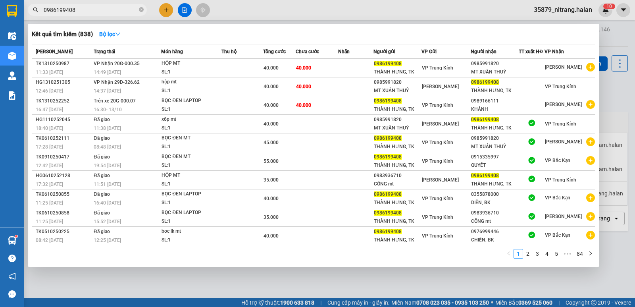
click at [91, 6] on input "0986199408" at bounding box center [91, 10] width 94 height 9
click at [90, 6] on input "0986199408" at bounding box center [91, 10] width 94 height 9
paste input "8388710"
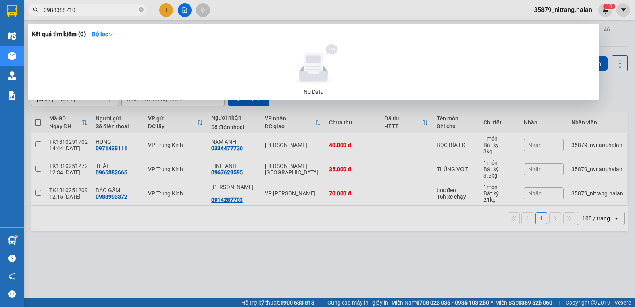
click at [109, 13] on input "0988388710" at bounding box center [91, 10] width 94 height 9
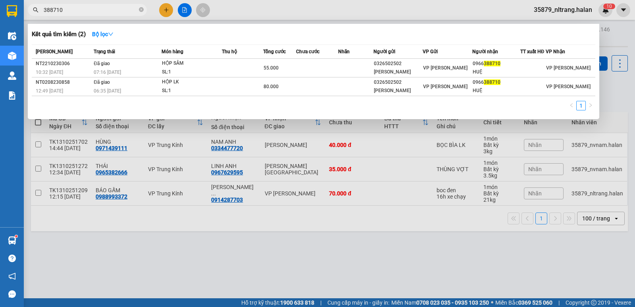
type input "388710"
